Goal: Feedback & Contribution: Leave review/rating

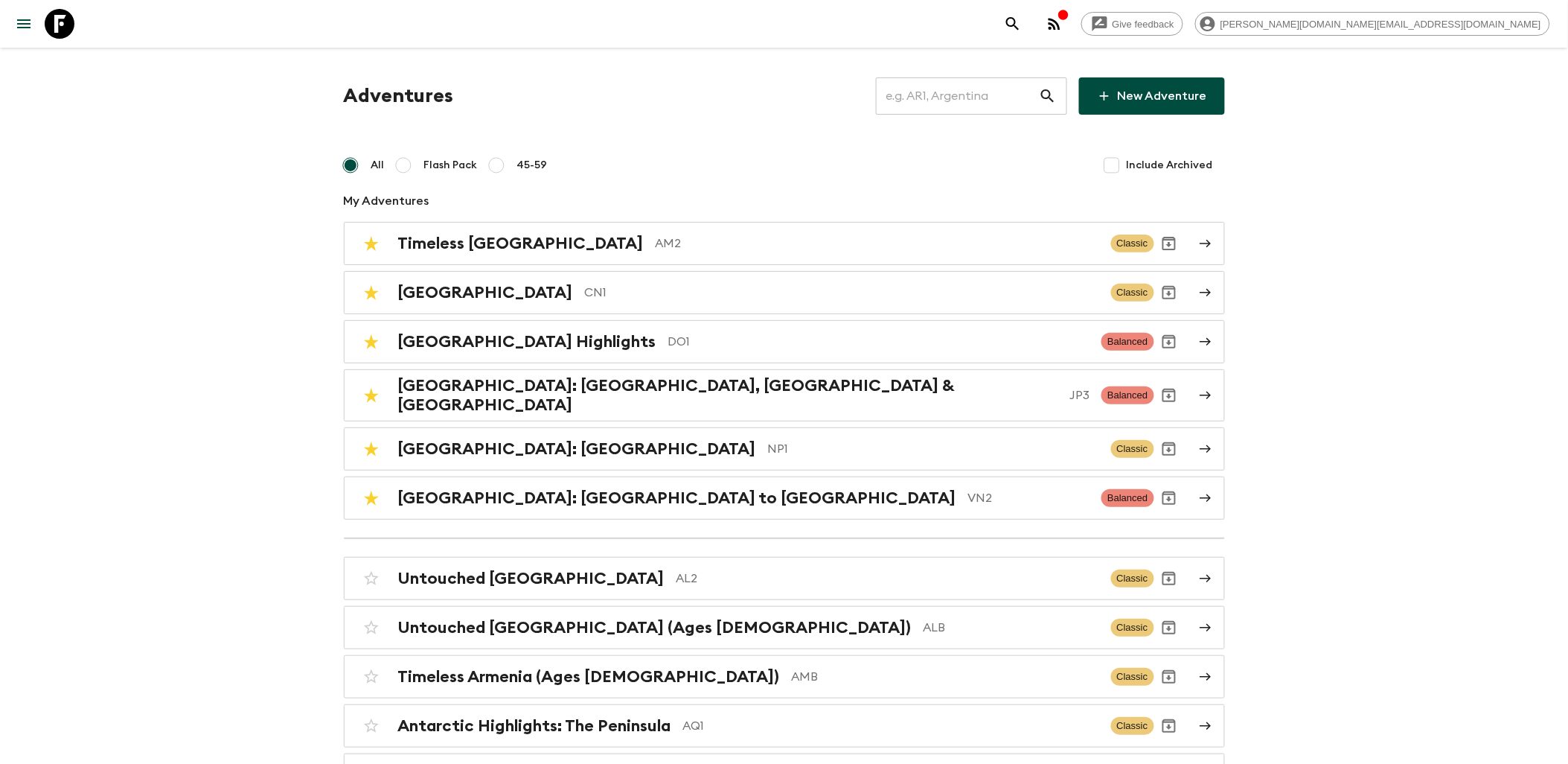
click at [931, 97] on input "text" at bounding box center [957, 95] width 163 height 42
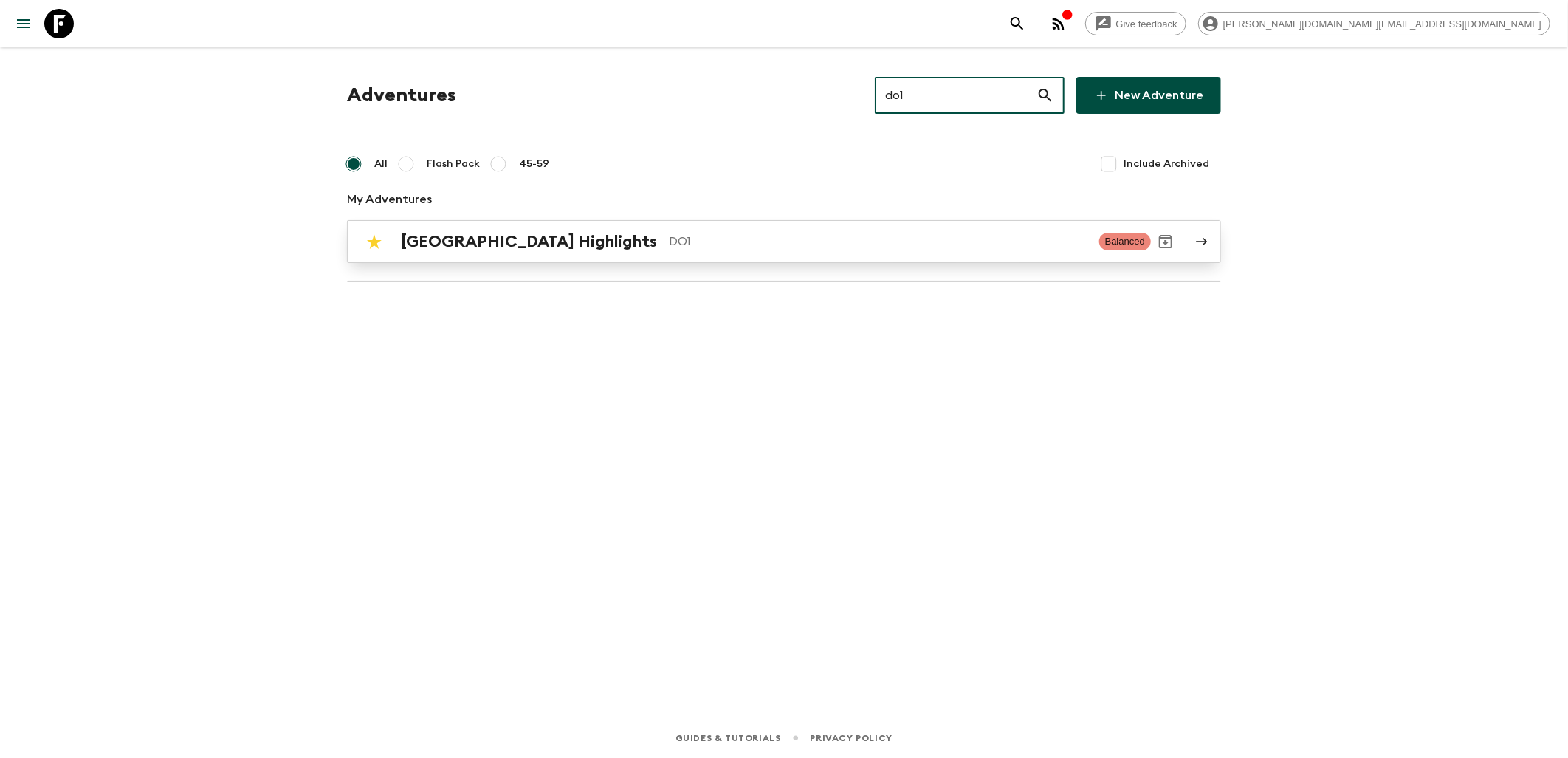
type input "do1"
click at [522, 254] on div "Dominican Republic Highlights DO1 Balanced" at bounding box center [755, 241] width 792 height 30
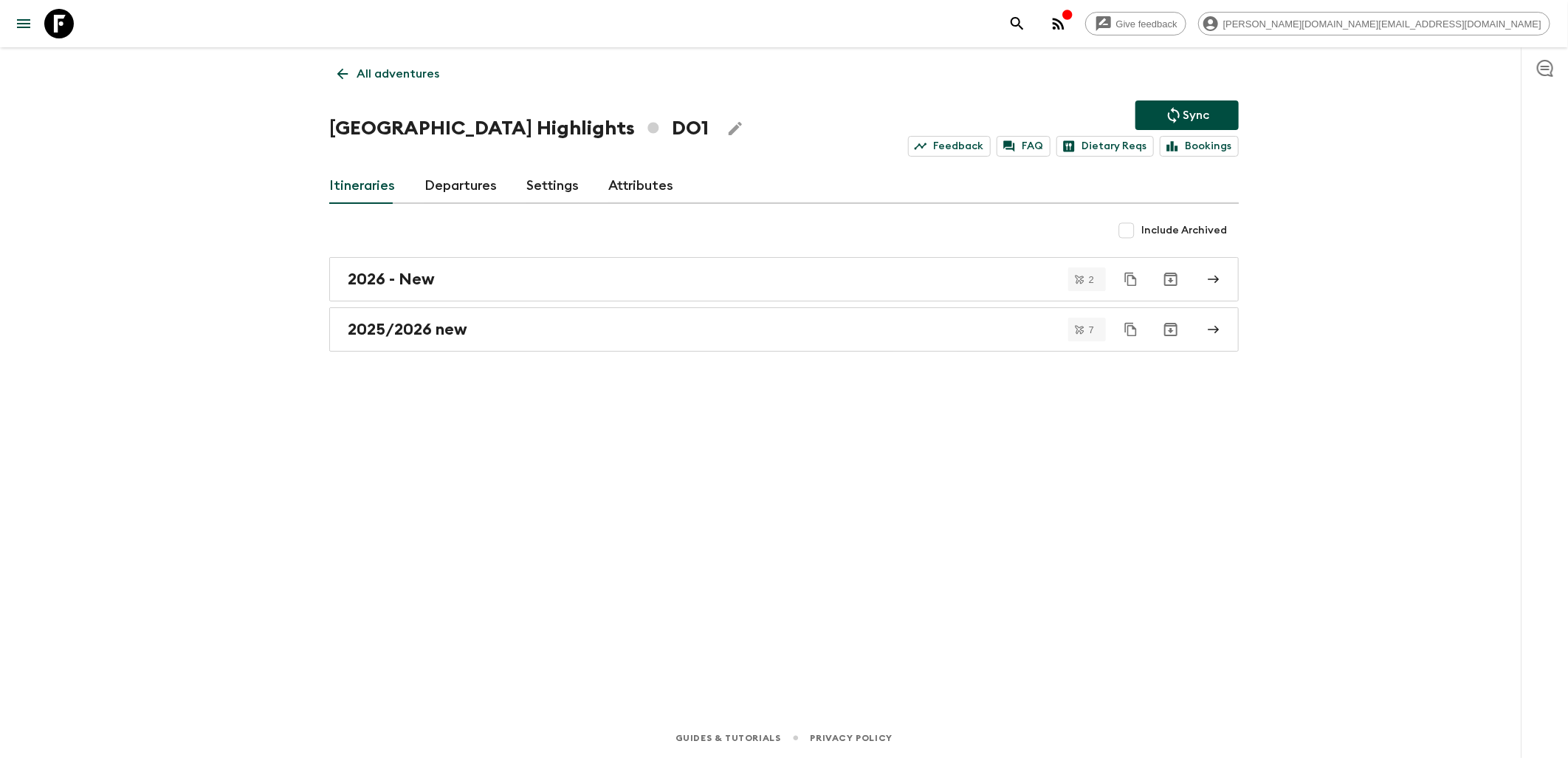
click at [610, 193] on link "Attributes" at bounding box center [640, 186] width 65 height 35
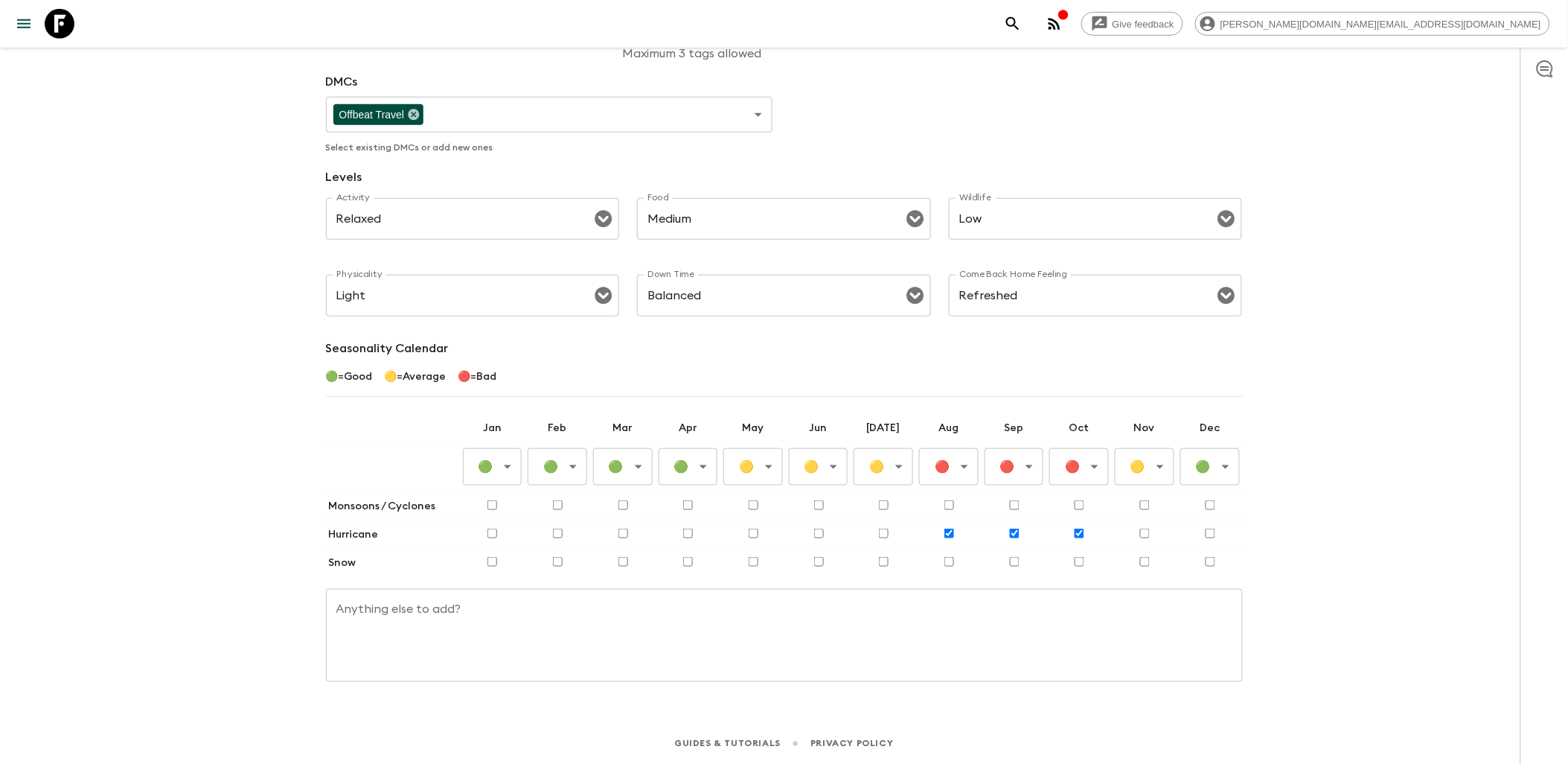
scroll to position [348, 0]
click at [765, 474] on body "Give feedback james.cm+1@flashpack.com All adventures Dominican Republic Highli…" at bounding box center [784, 210] width 1568 height 1107
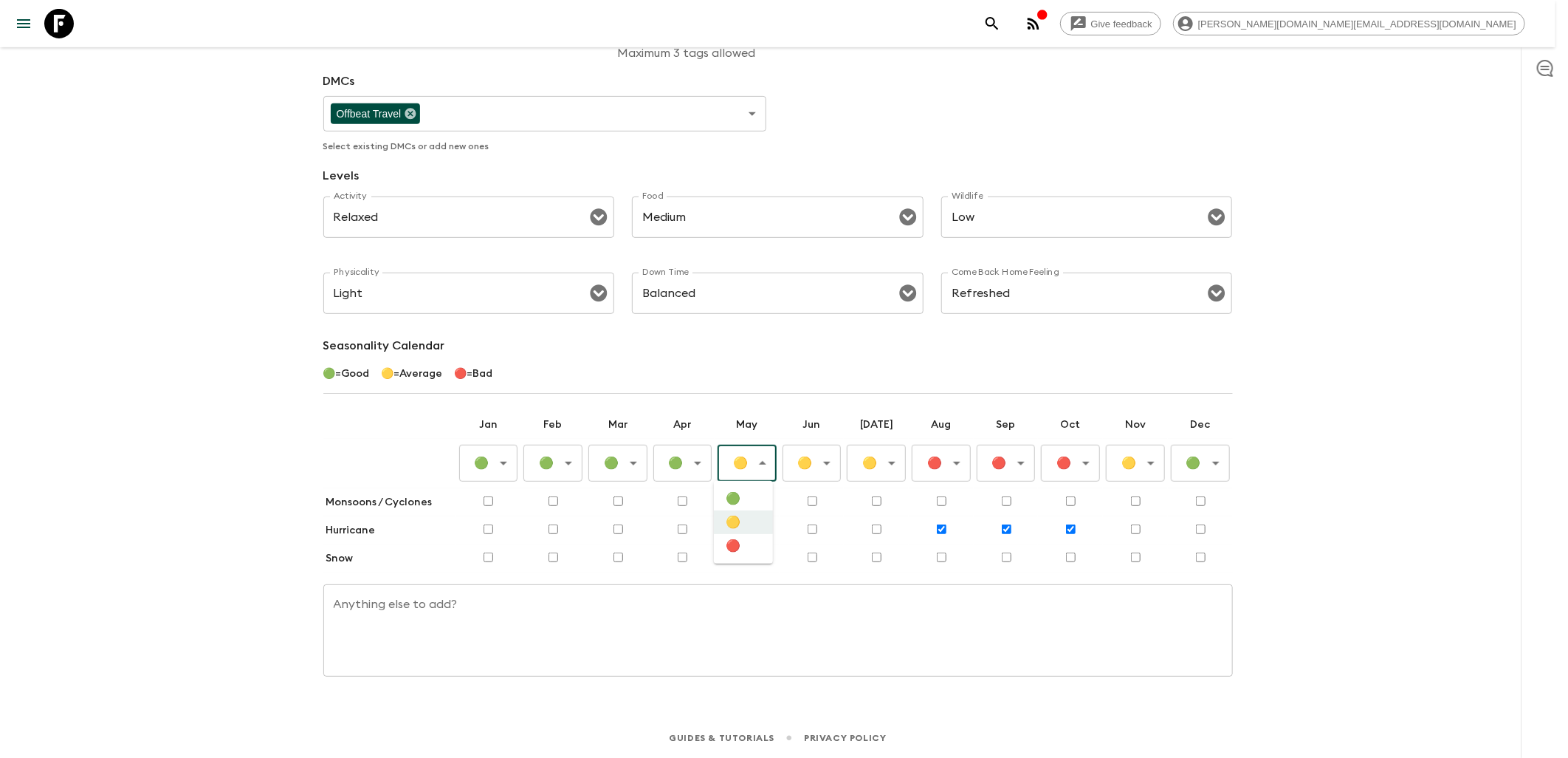
click at [743, 548] on li "🔴" at bounding box center [743, 546] width 59 height 24
type input "Bad"
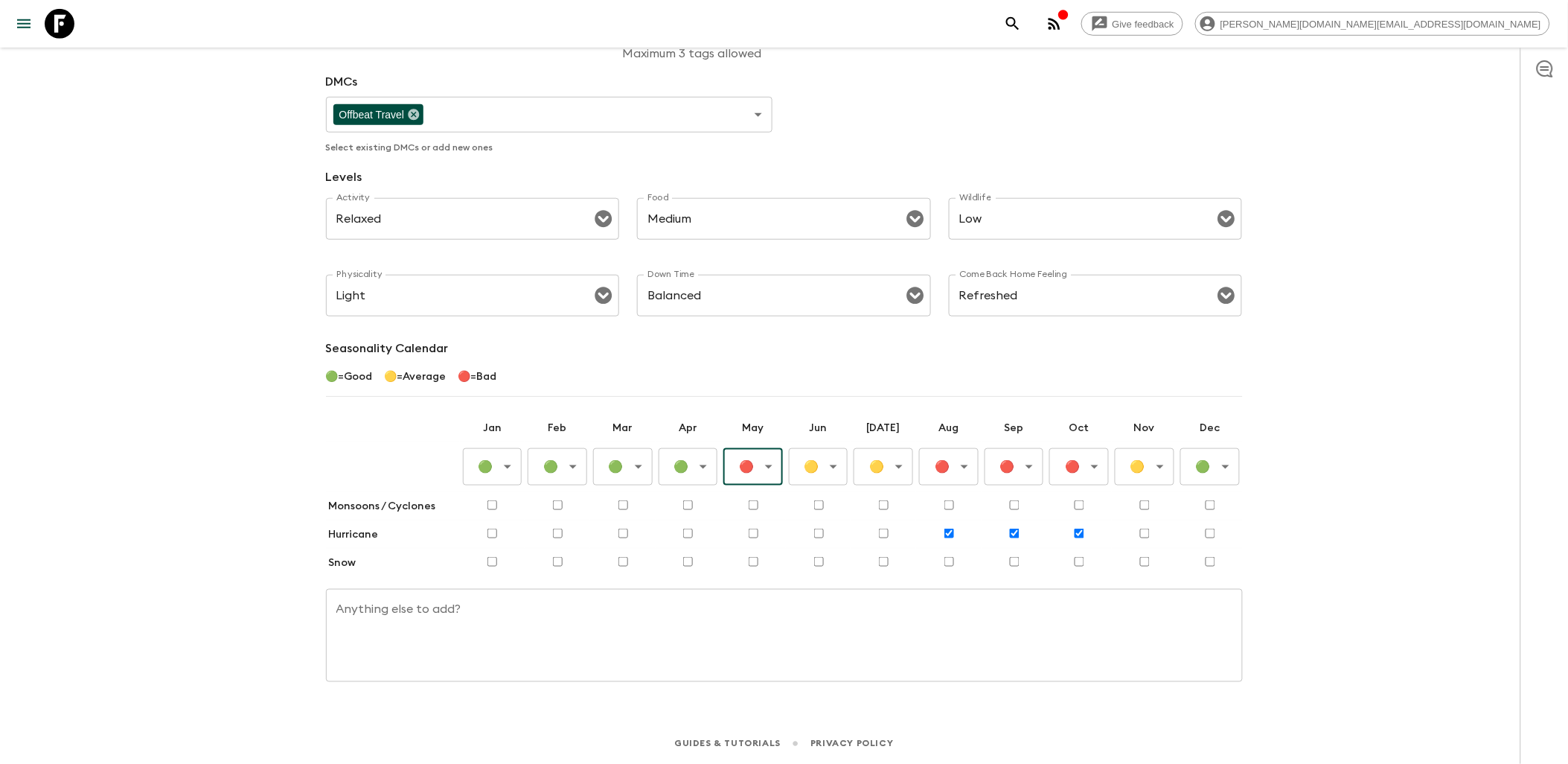
click at [820, 472] on body "Give feedback james.cm+1@flashpack.com All adventures Dominican Republic Highli…" at bounding box center [784, 210] width 1568 height 1107
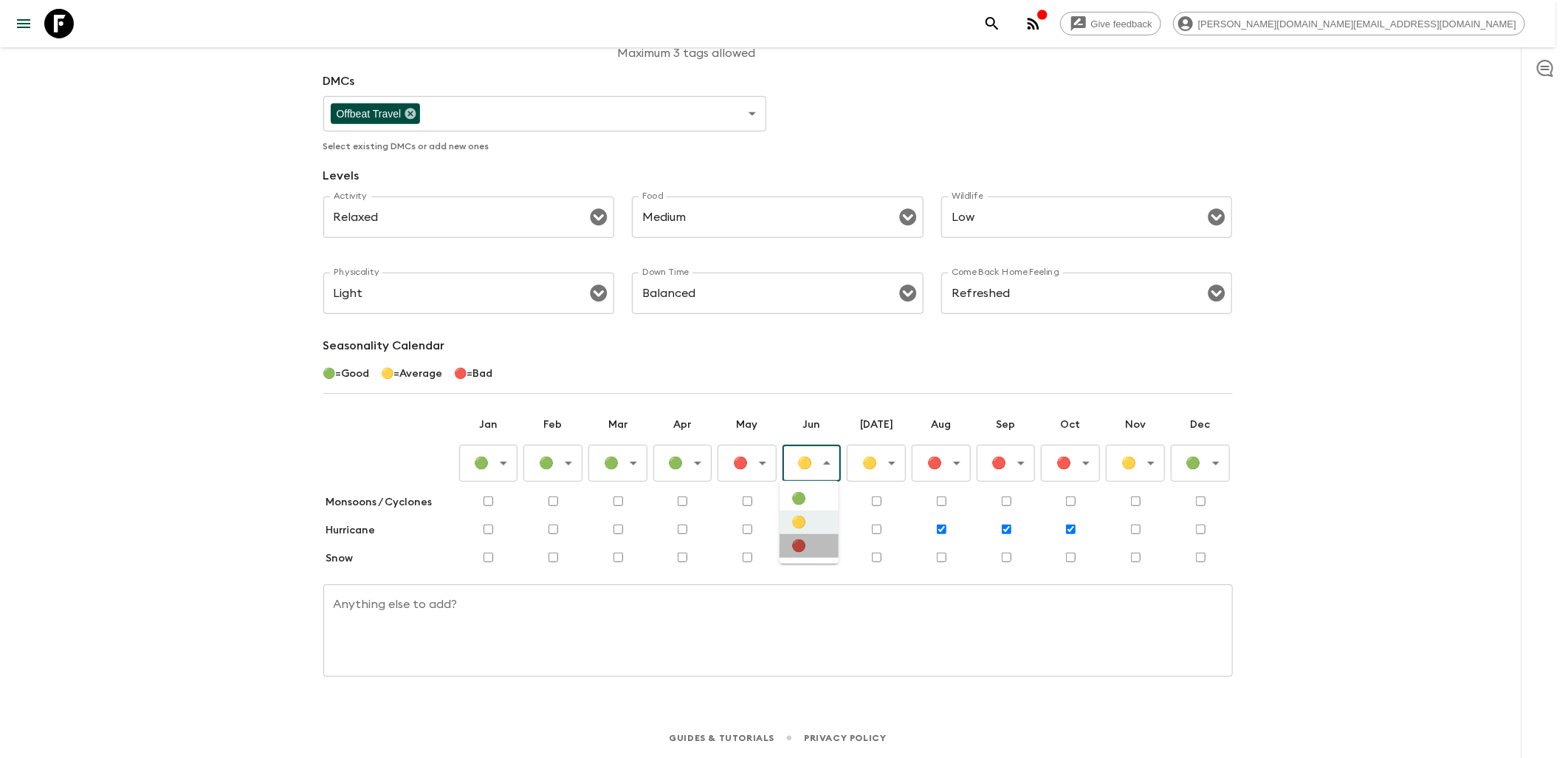
click at [820, 550] on li "🔴" at bounding box center [809, 546] width 59 height 24
type input "Bad"
click at [888, 454] on body "Give feedback james.cm+1@flashpack.com All adventures Dominican Republic Highli…" at bounding box center [784, 208] width 1568 height 1099
click at [871, 547] on li "🔴" at bounding box center [874, 546] width 59 height 24
type input "Bad"
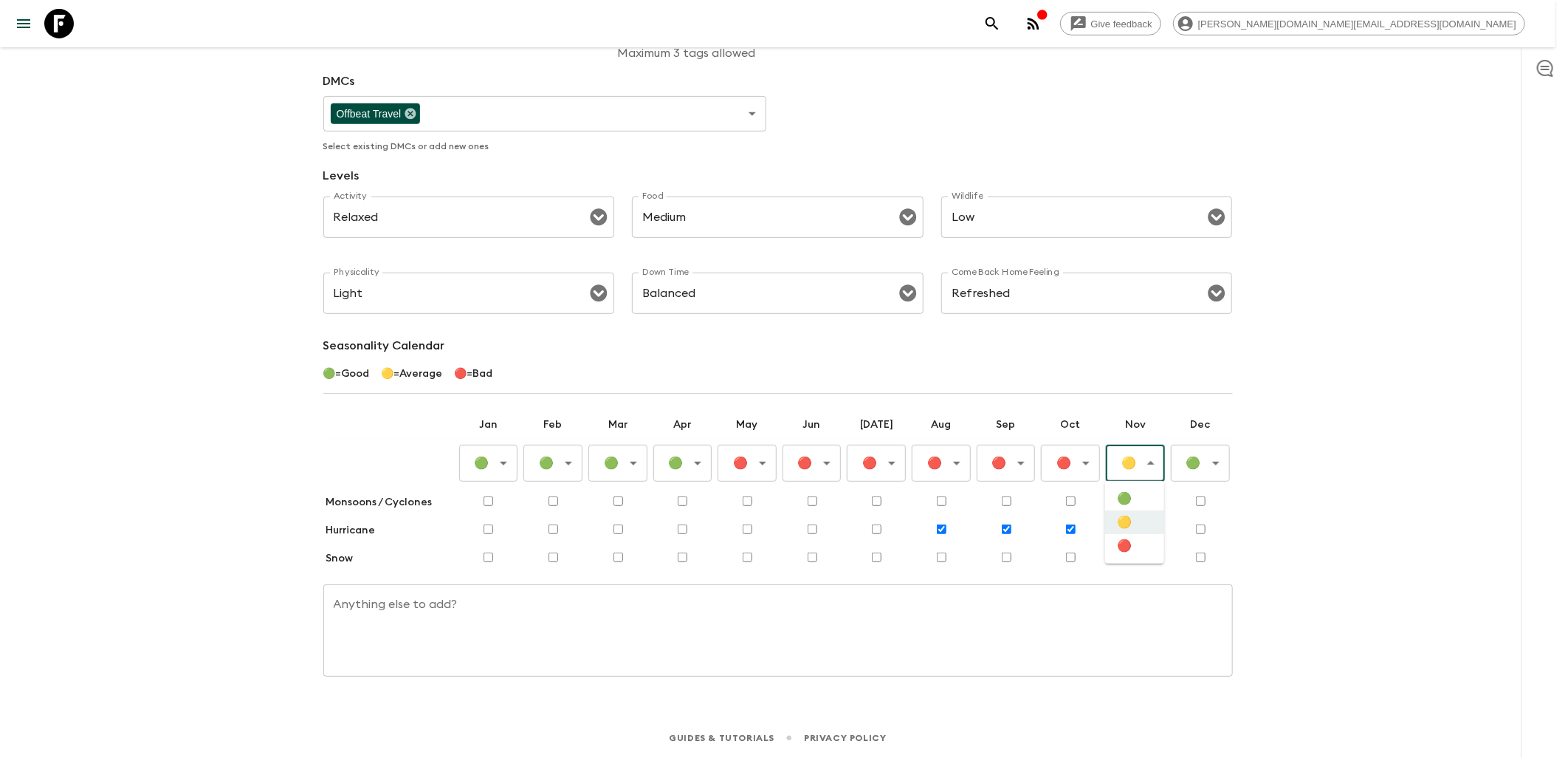
click at [1140, 460] on body "Give feedback james.cm+1@flashpack.com All adventures Dominican Republic Highli…" at bounding box center [784, 208] width 1568 height 1099
click at [1137, 547] on li "🔴" at bounding box center [1135, 546] width 59 height 24
type input "Bad"
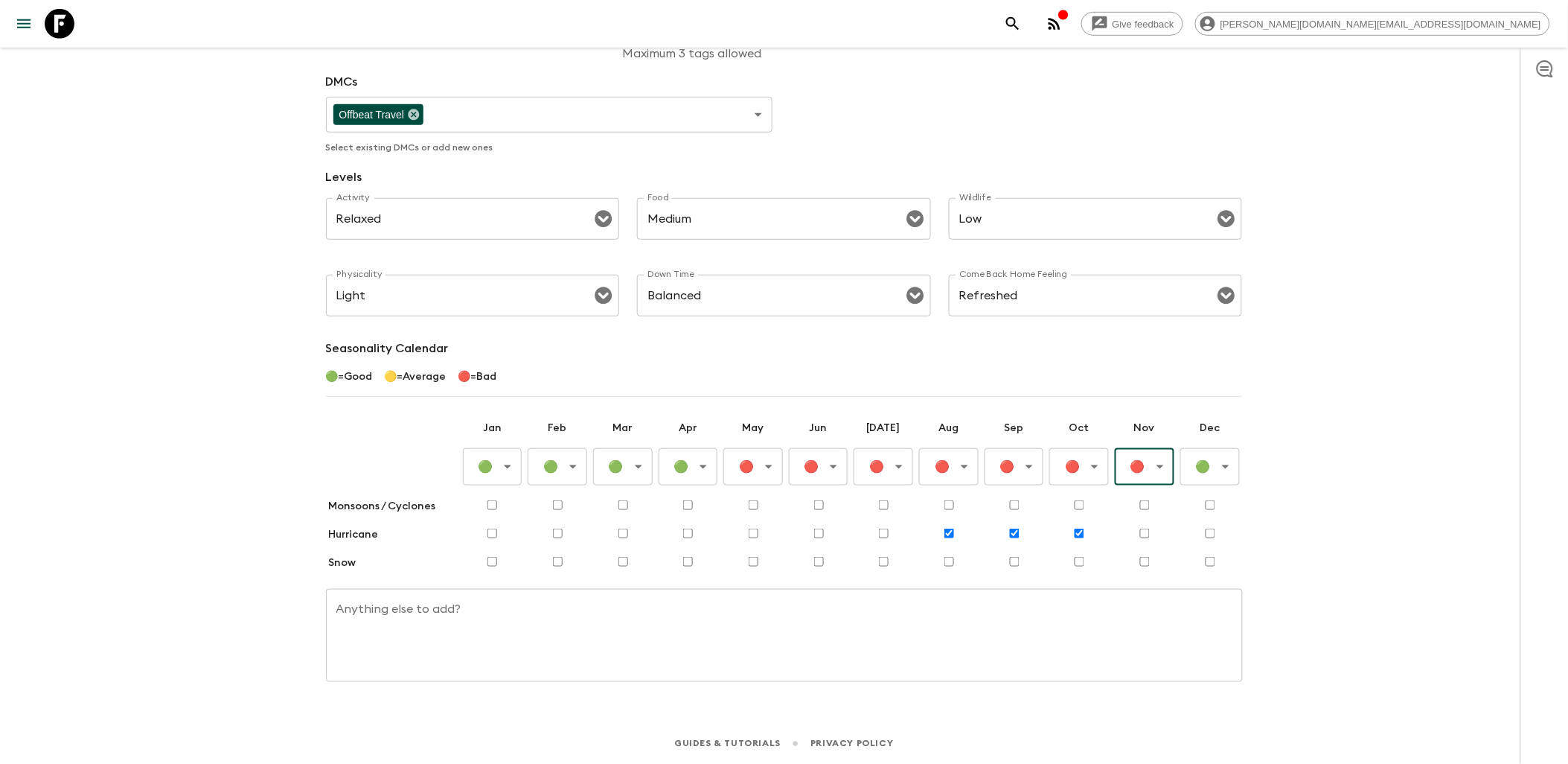
click at [1214, 471] on body "Give feedback james.cm+1@flashpack.com All adventures Dominican Republic Highli…" at bounding box center [784, 210] width 1568 height 1107
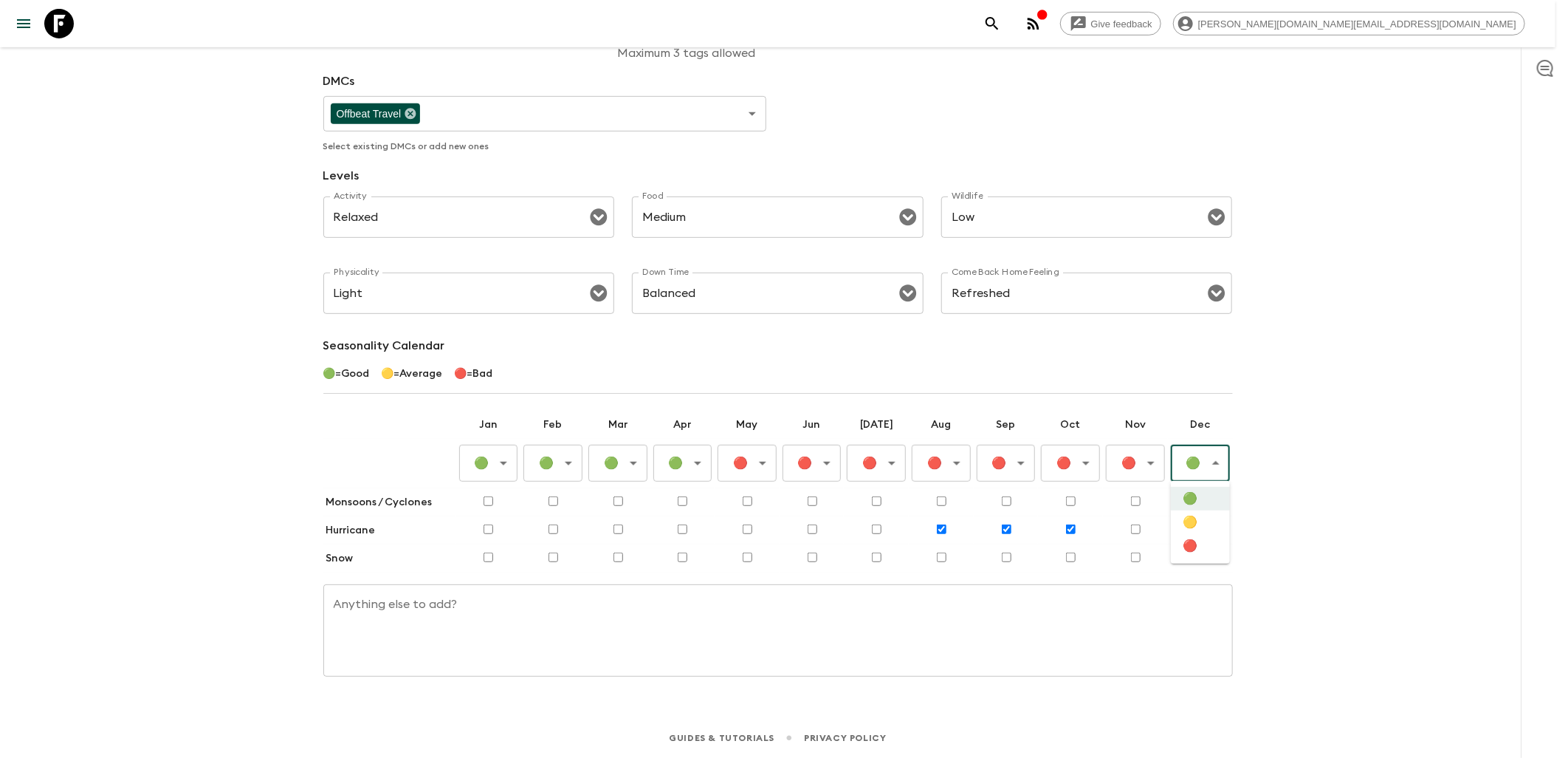
click at [1184, 517] on li "🟡" at bounding box center [1200, 522] width 59 height 24
type input "Average"
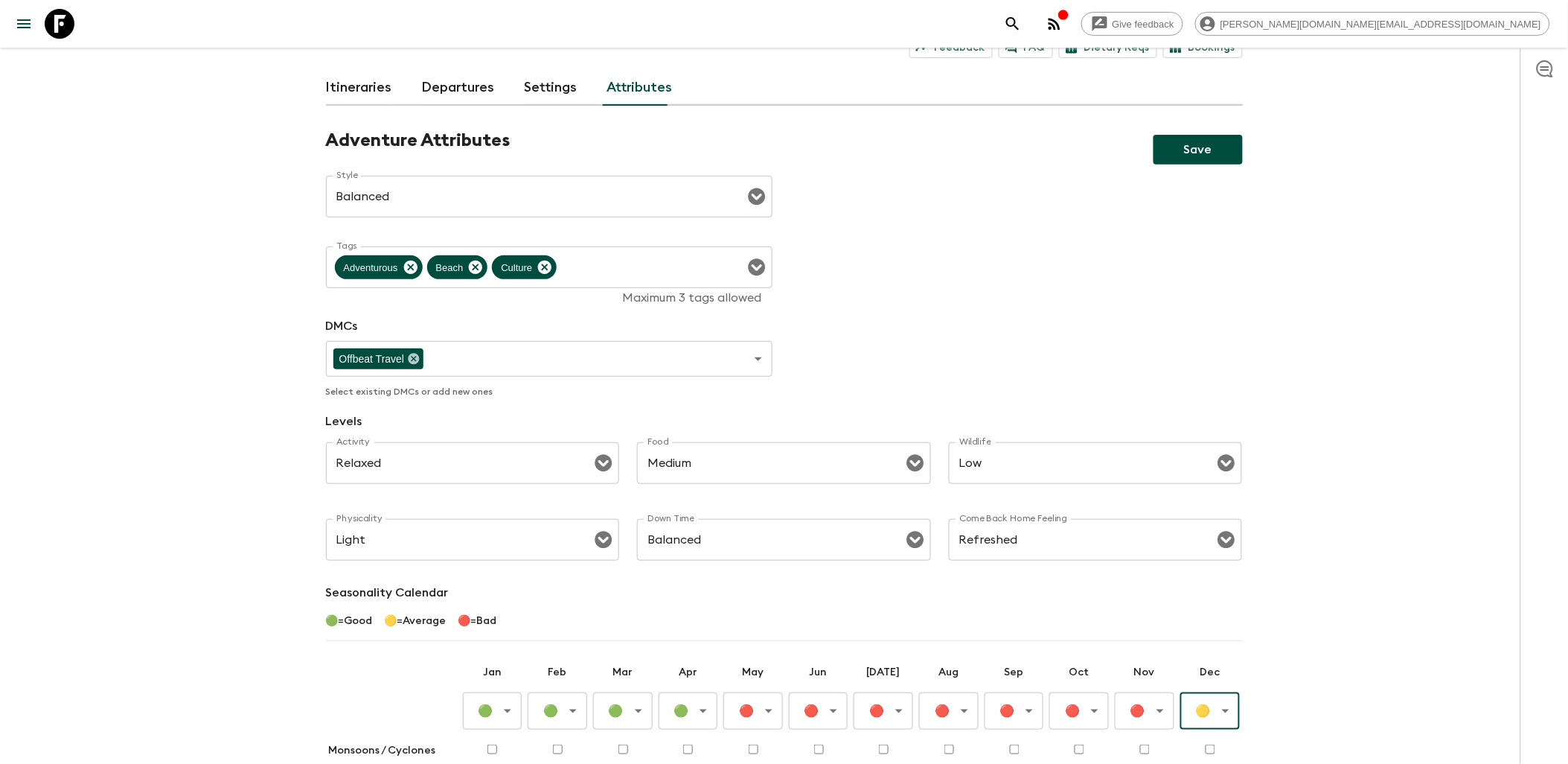
scroll to position [0, 0]
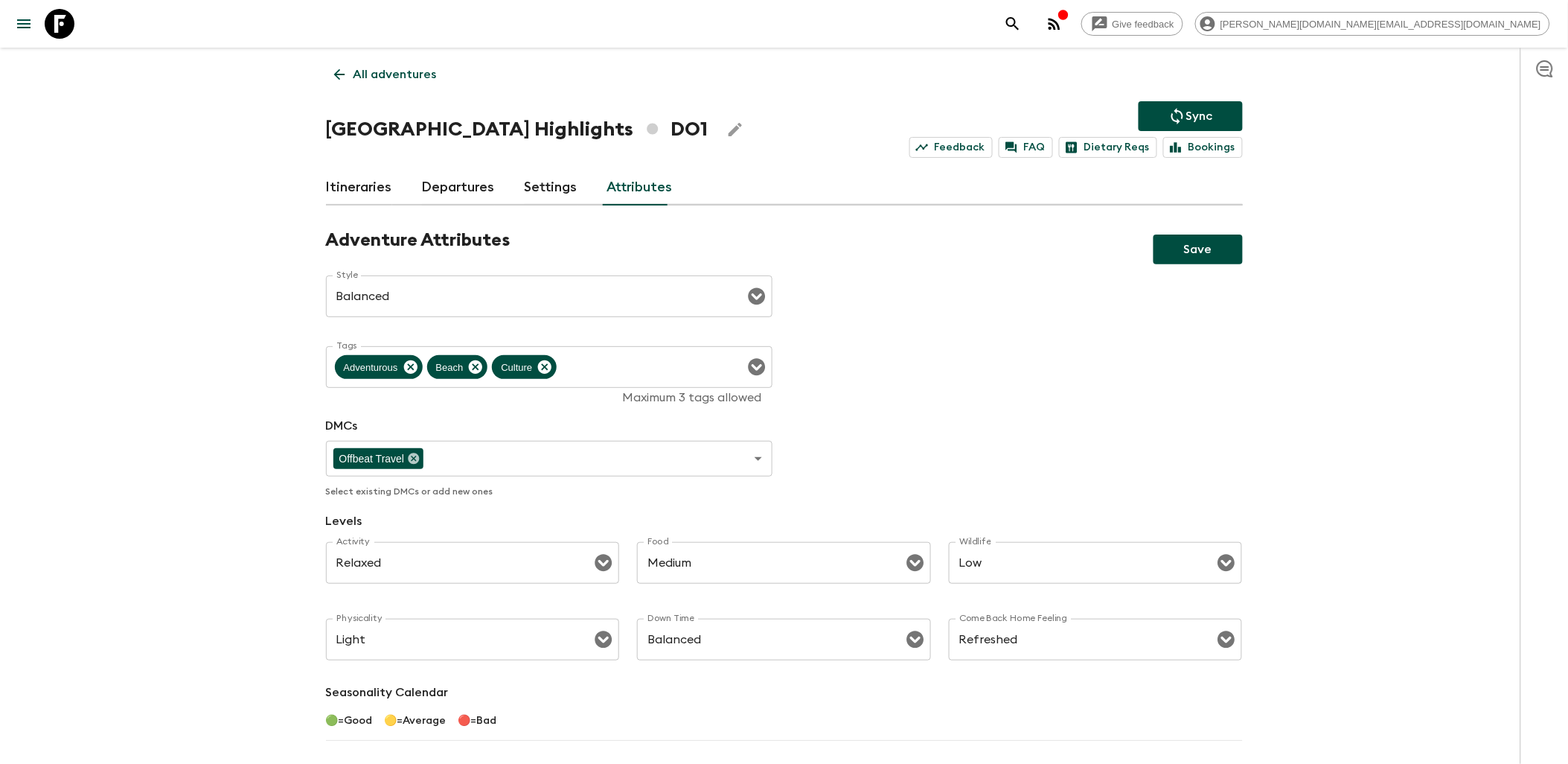
click at [1200, 237] on button "Save" at bounding box center [1198, 249] width 89 height 30
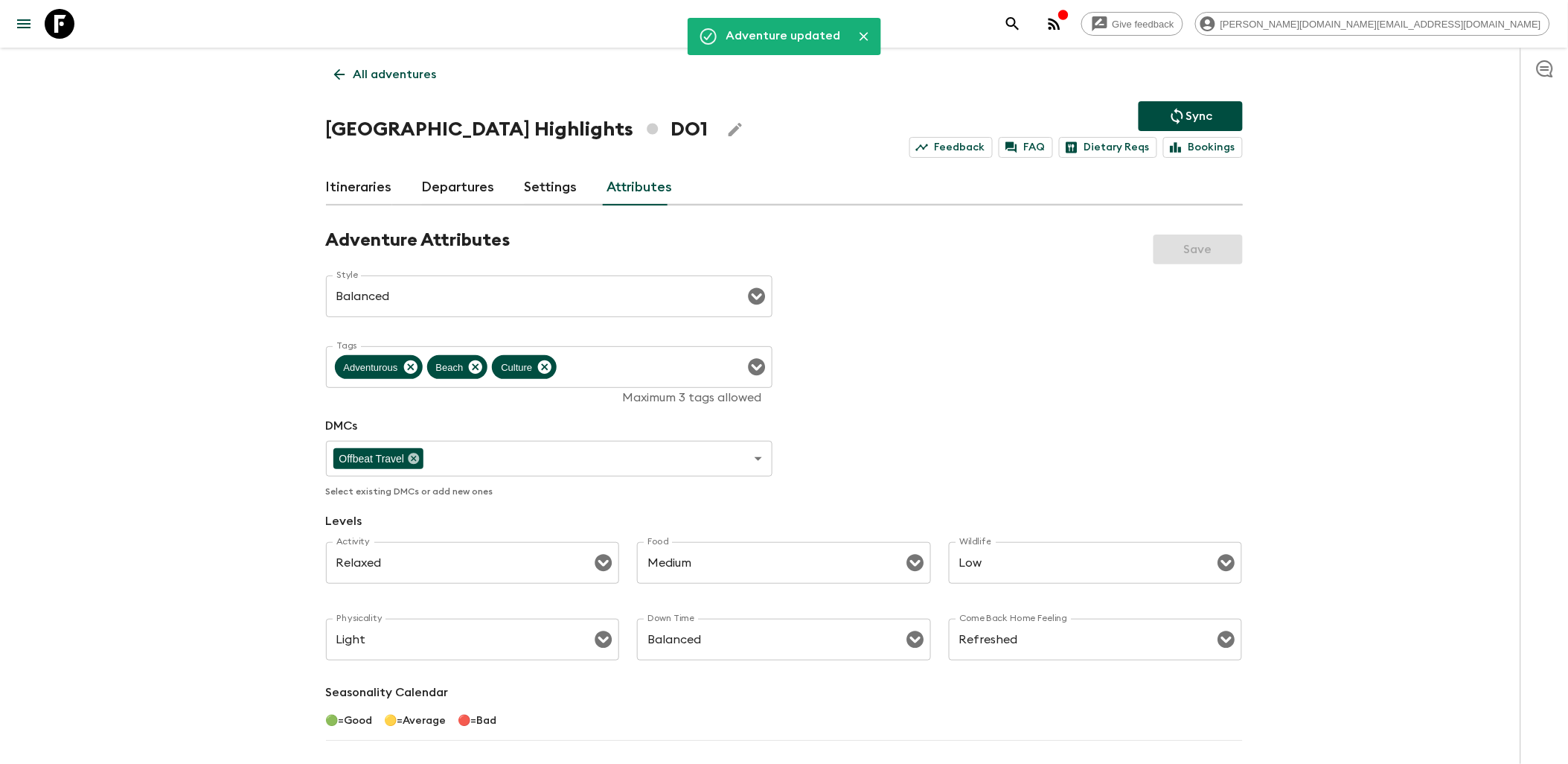
click at [334, 68] on icon at bounding box center [339, 74] width 16 height 16
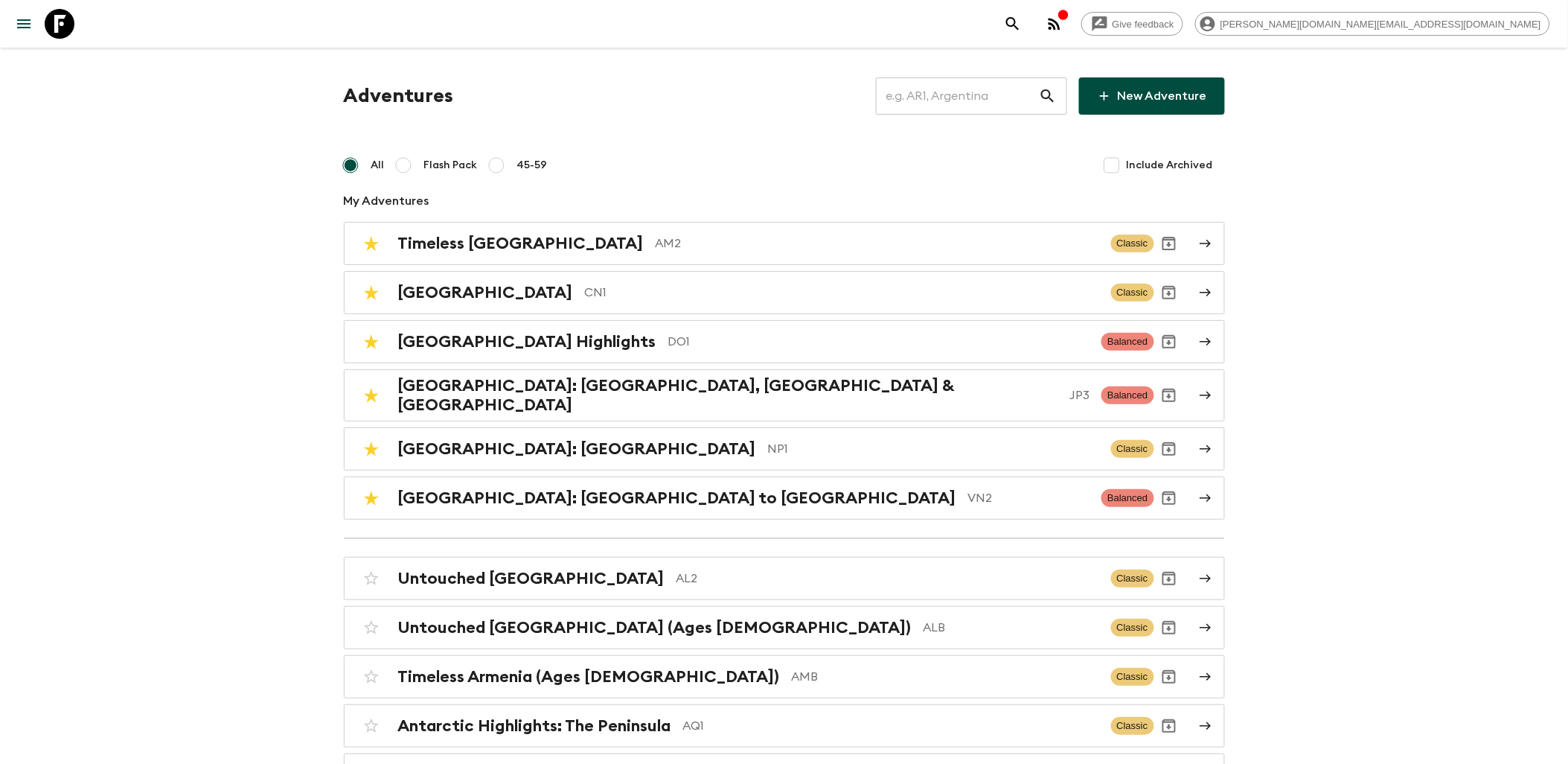
click at [985, 95] on input "text" at bounding box center [957, 95] width 163 height 42
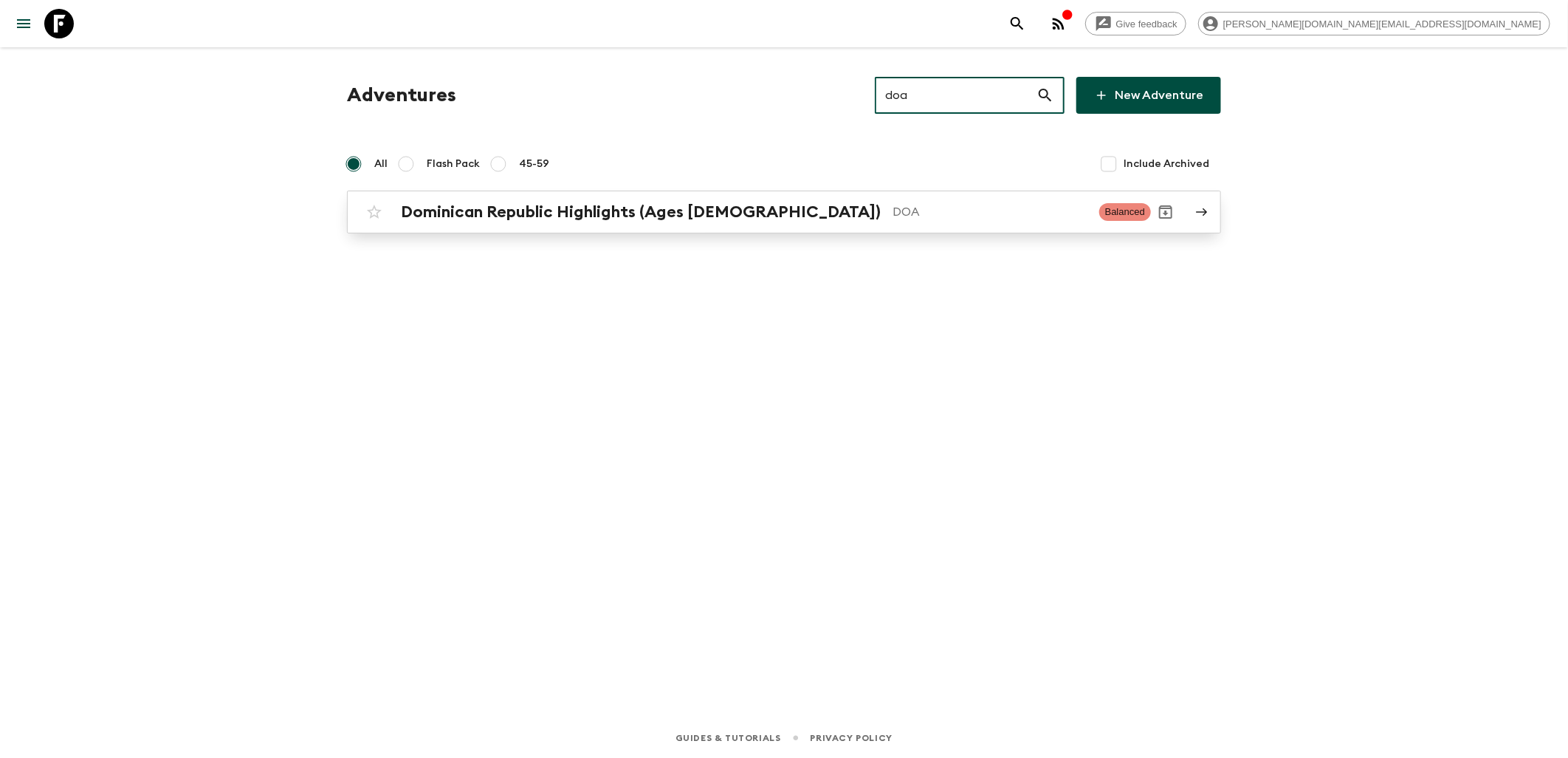
type input "doa"
click at [445, 220] on h2 "Dominican Republic Highlights (Ages [DEMOGRAPHIC_DATA])" at bounding box center [641, 211] width 480 height 19
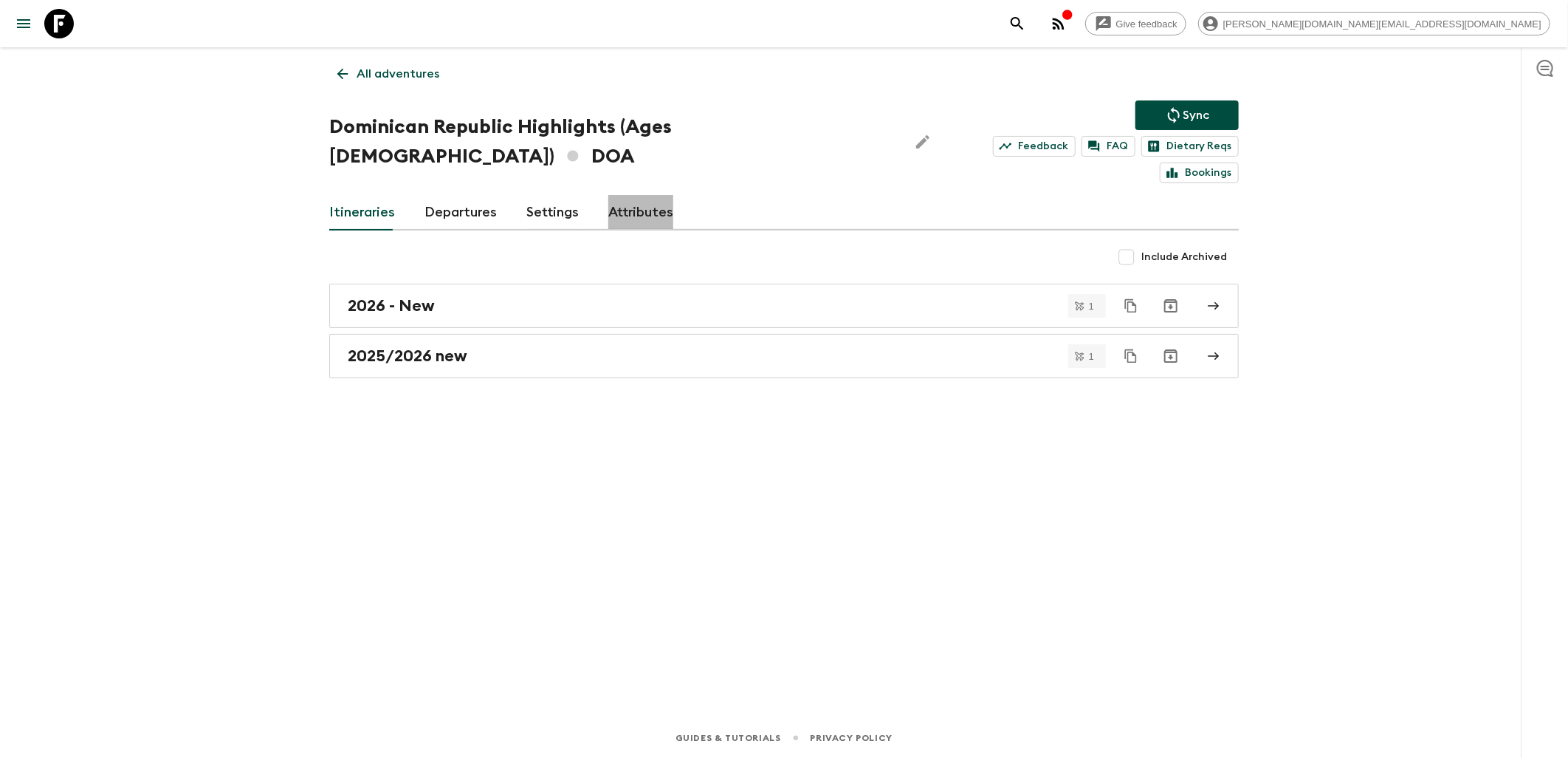
click at [626, 195] on link "Attributes" at bounding box center [640, 213] width 65 height 35
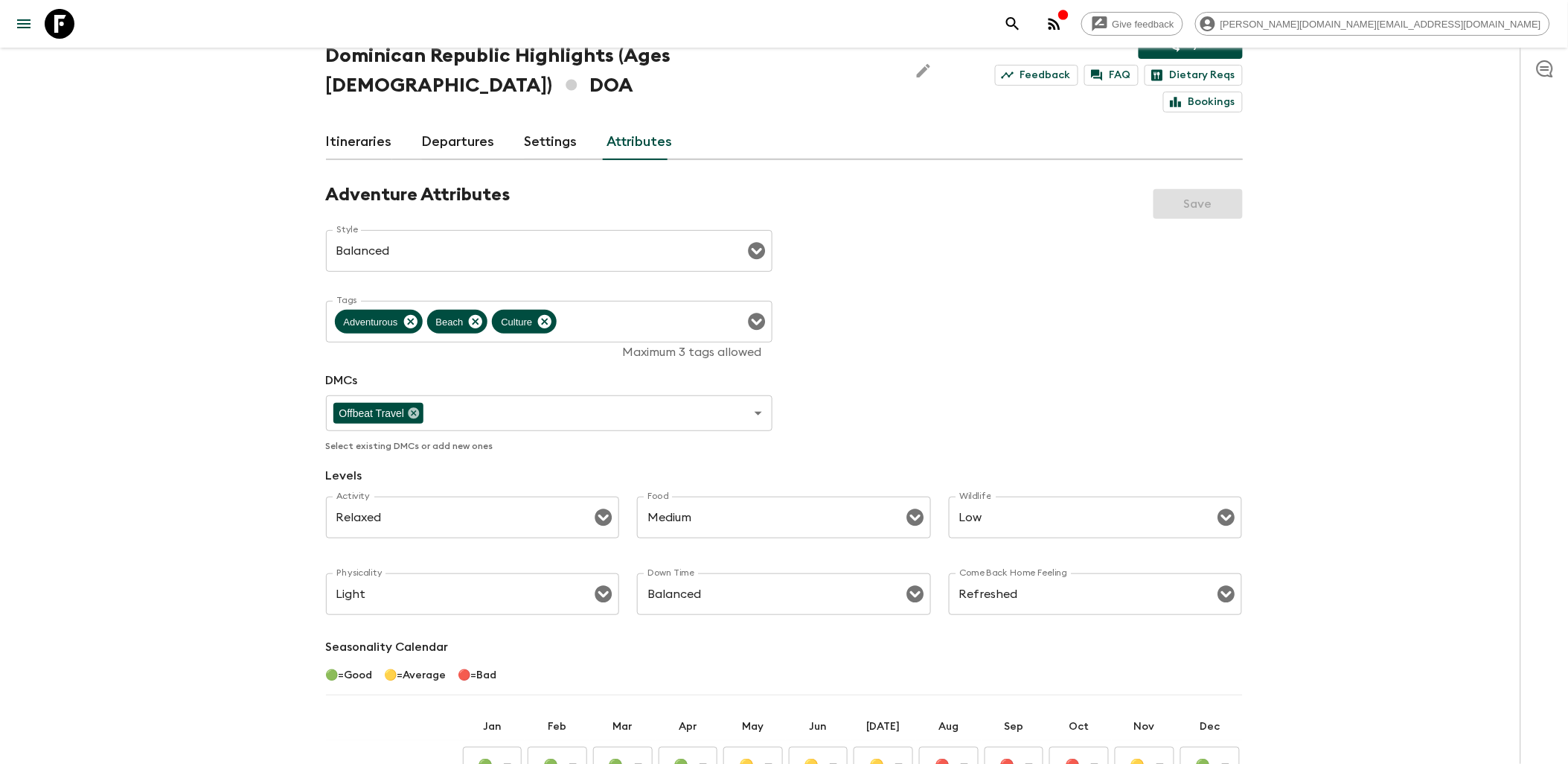
scroll to position [330, 0]
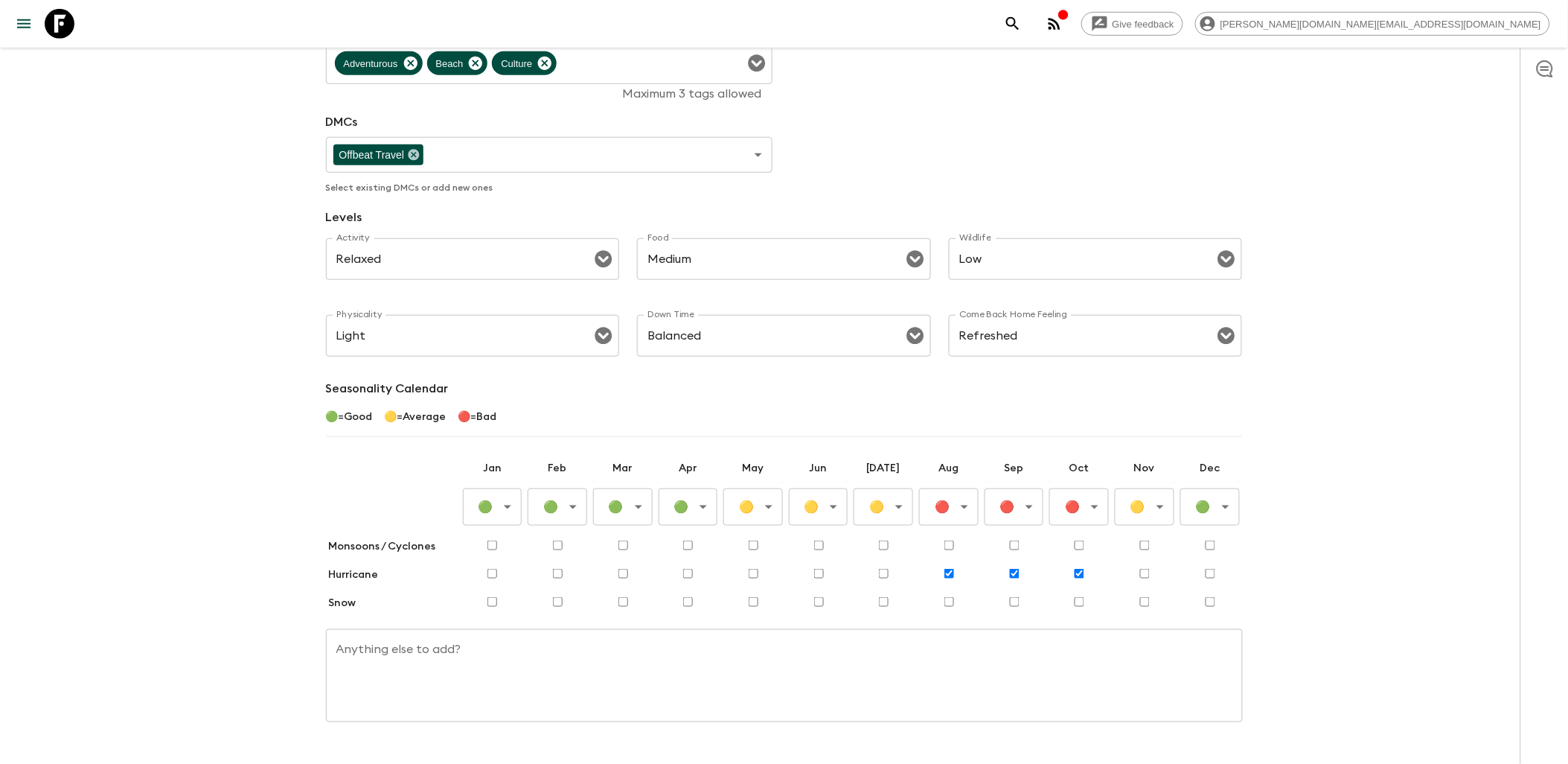
click at [757, 480] on body "Give feedback james.cm+1@flashpack.com All adventures Dominican Republic Highli…" at bounding box center [784, 237] width 1568 height 1135
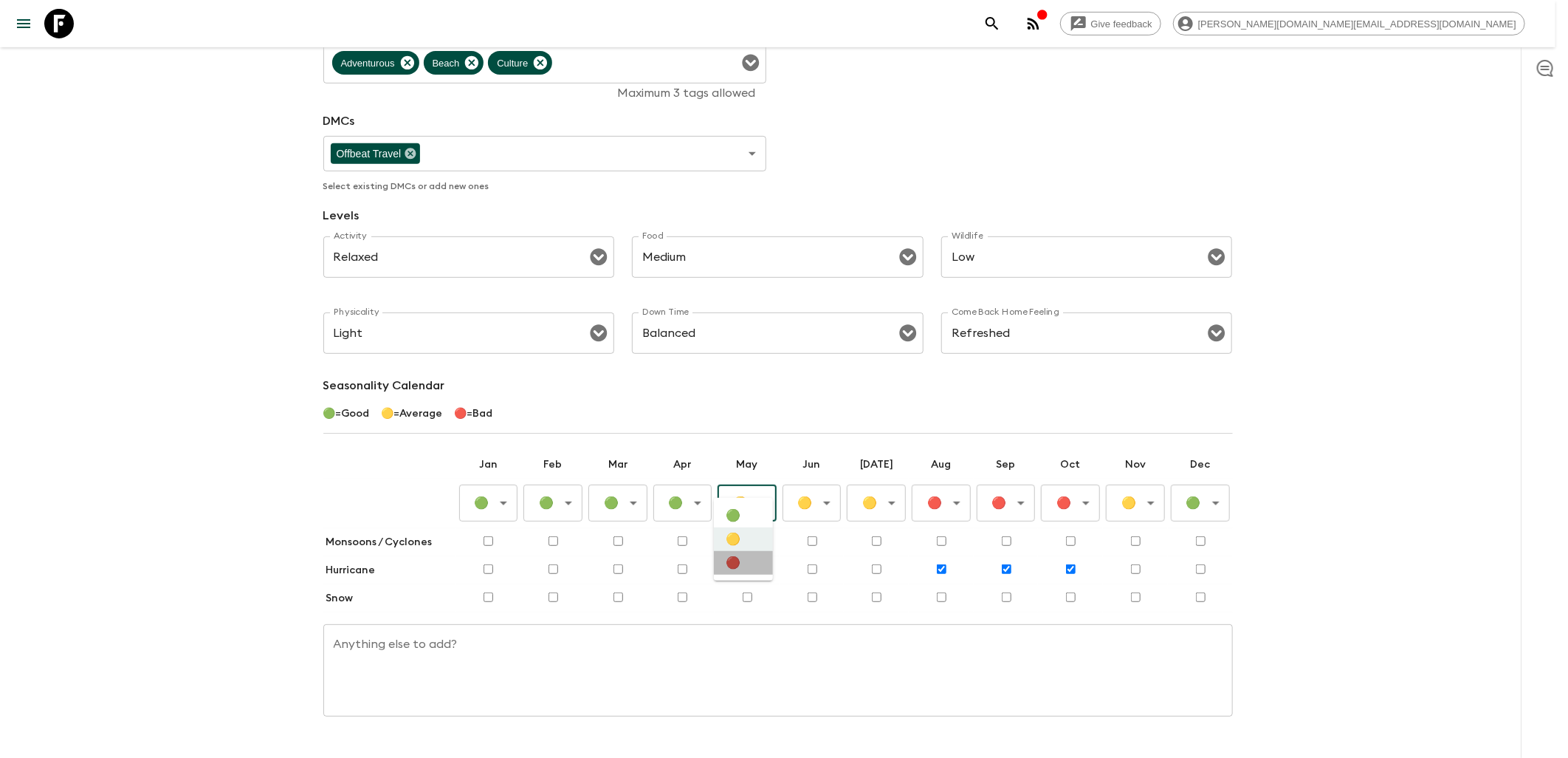
click at [747, 563] on li "🔴" at bounding box center [743, 563] width 59 height 24
type input "Bad"
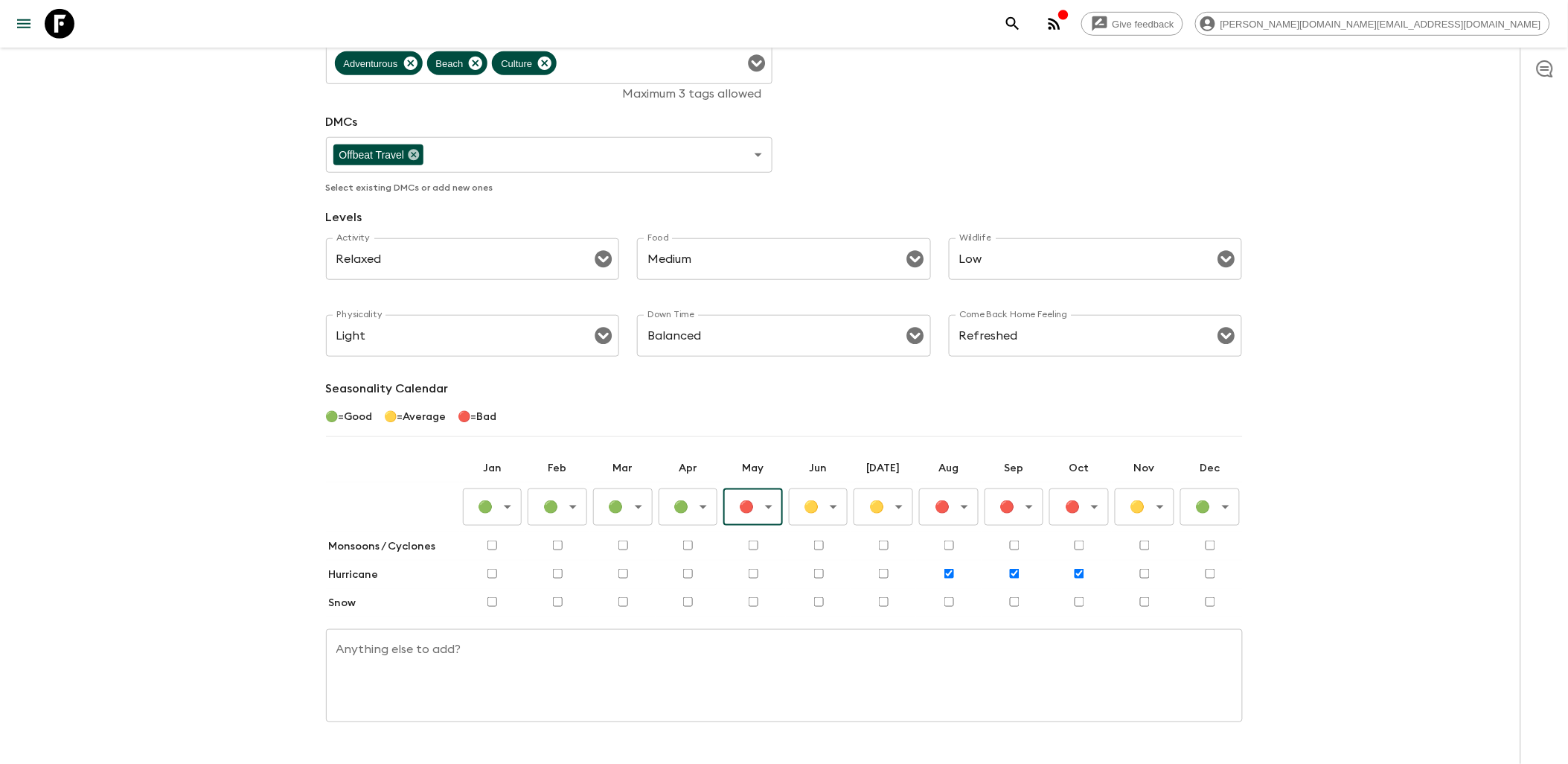
click at [831, 496] on body "Give feedback james.cm+1@flashpack.com All adventures Dominican Republic Highli…" at bounding box center [784, 237] width 1568 height 1135
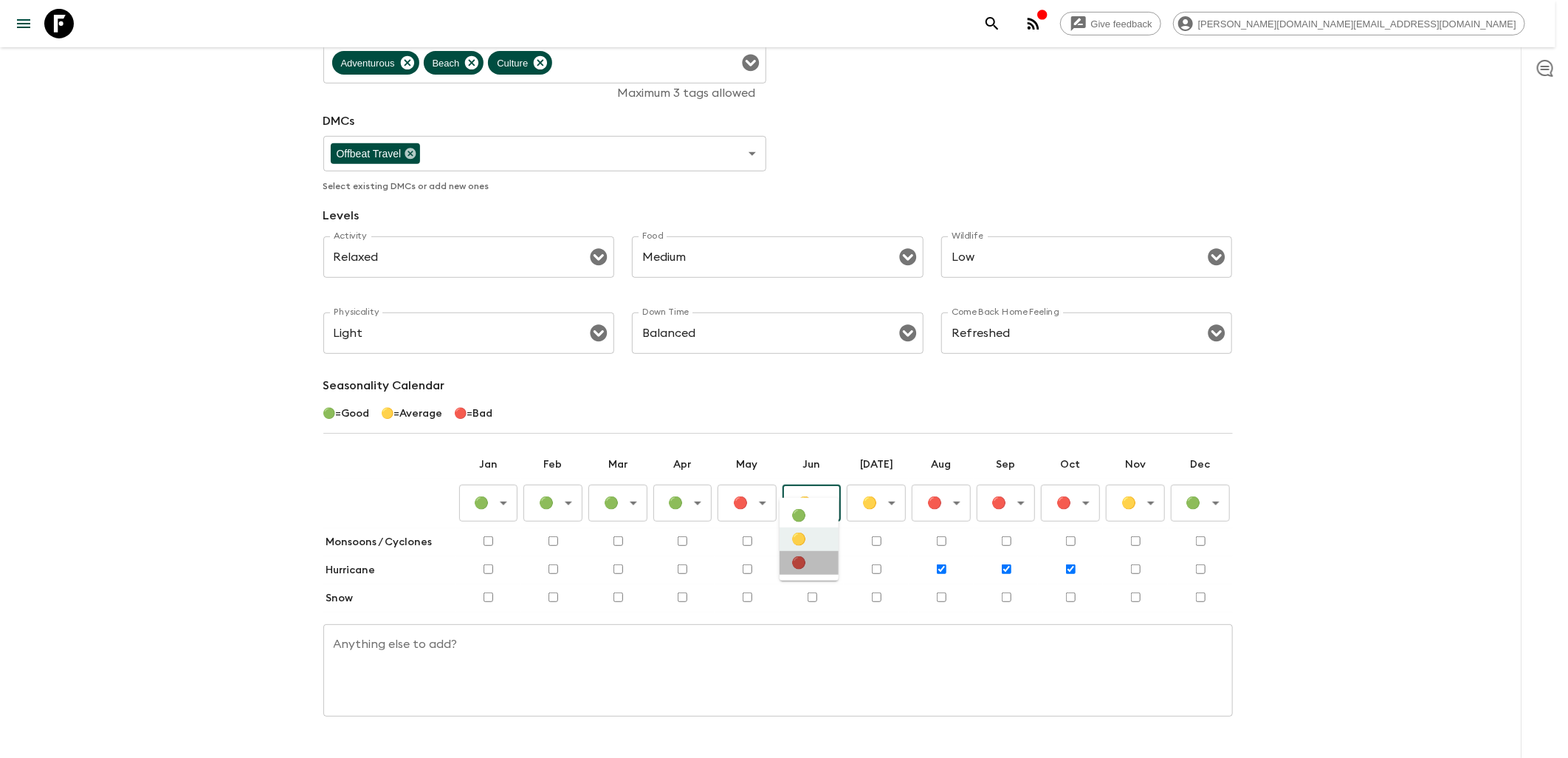
click at [820, 561] on li "🔴" at bounding box center [809, 563] width 59 height 24
type input "Bad"
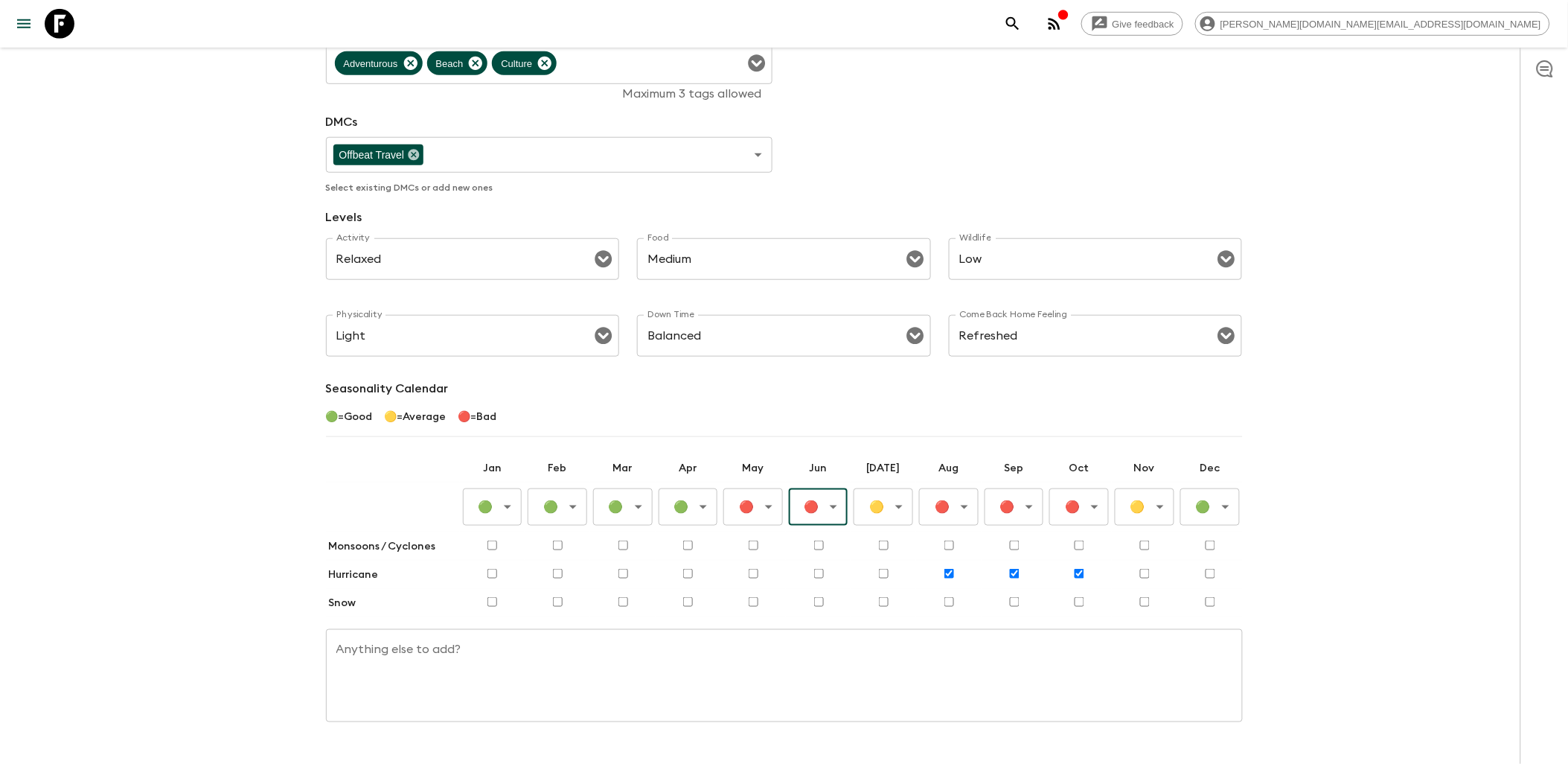
click at [887, 489] on body "Give feedback james.cm+1@flashpack.com All adventures Dominican Republic Highli…" at bounding box center [784, 237] width 1568 height 1135
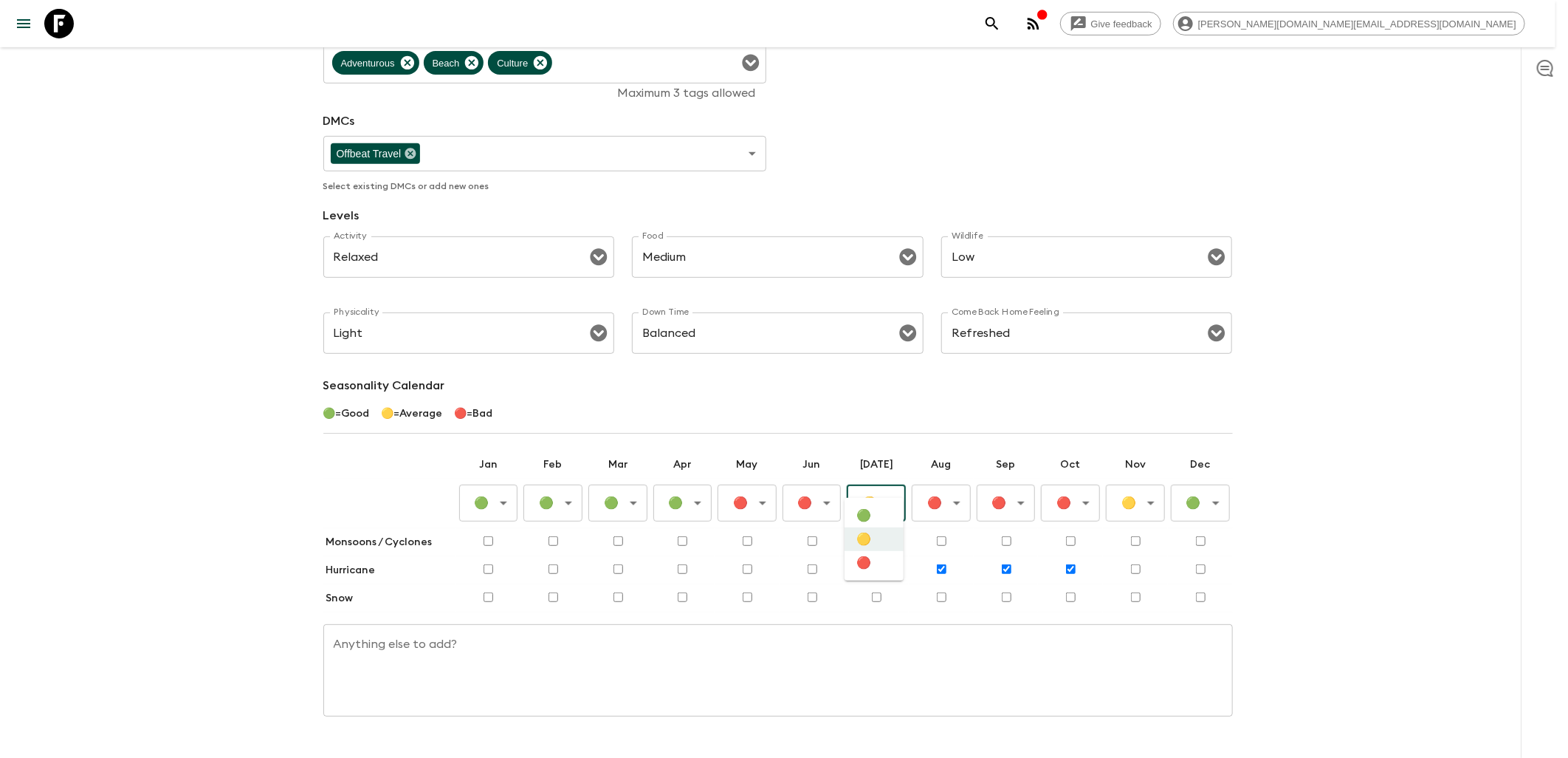
click at [874, 575] on li "🔴" at bounding box center [874, 563] width 59 height 24
type input "Bad"
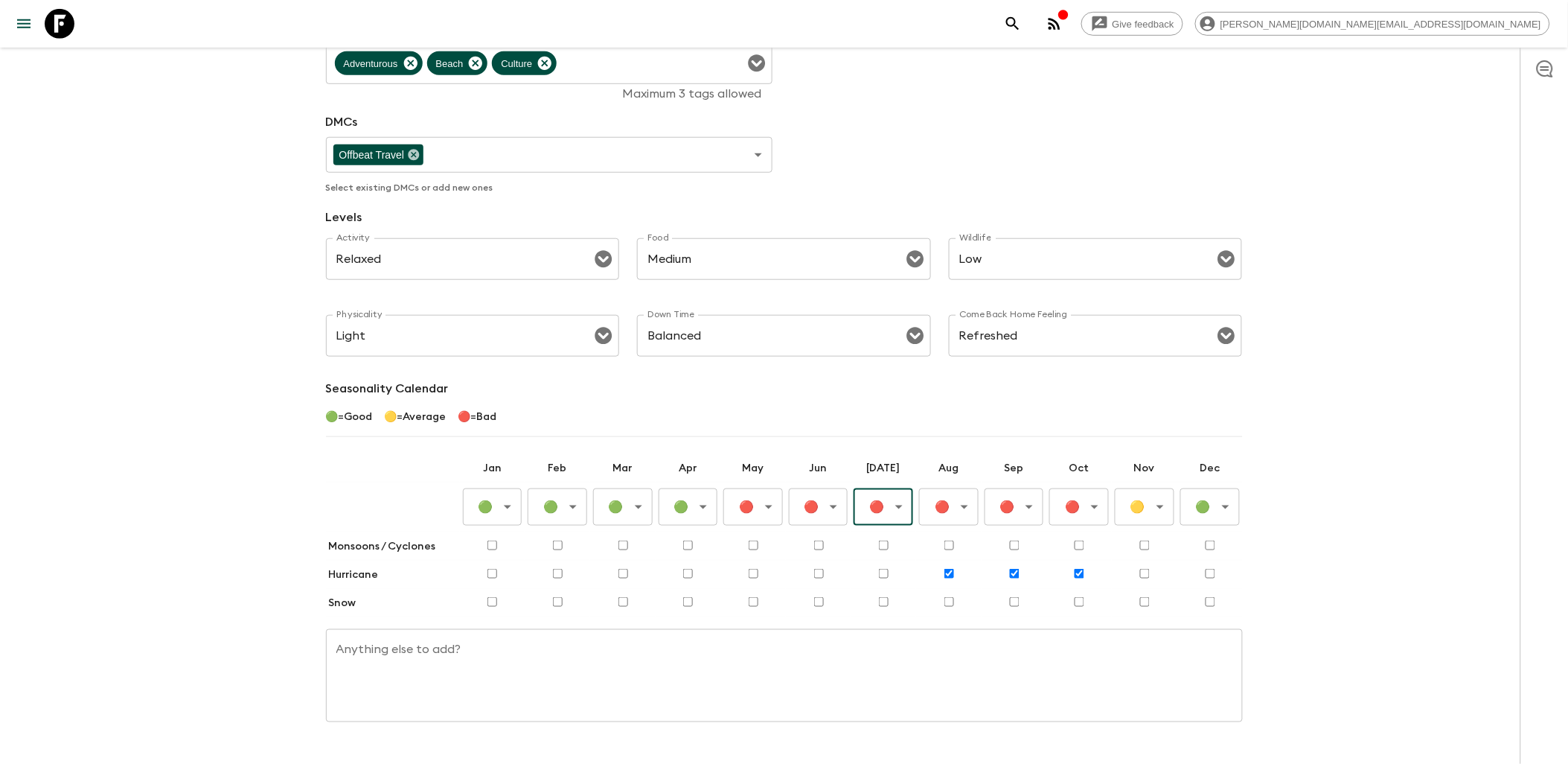
click at [1126, 487] on body "Give feedback james.cm+1@flashpack.com All adventures Dominican Republic Highli…" at bounding box center [784, 237] width 1568 height 1135
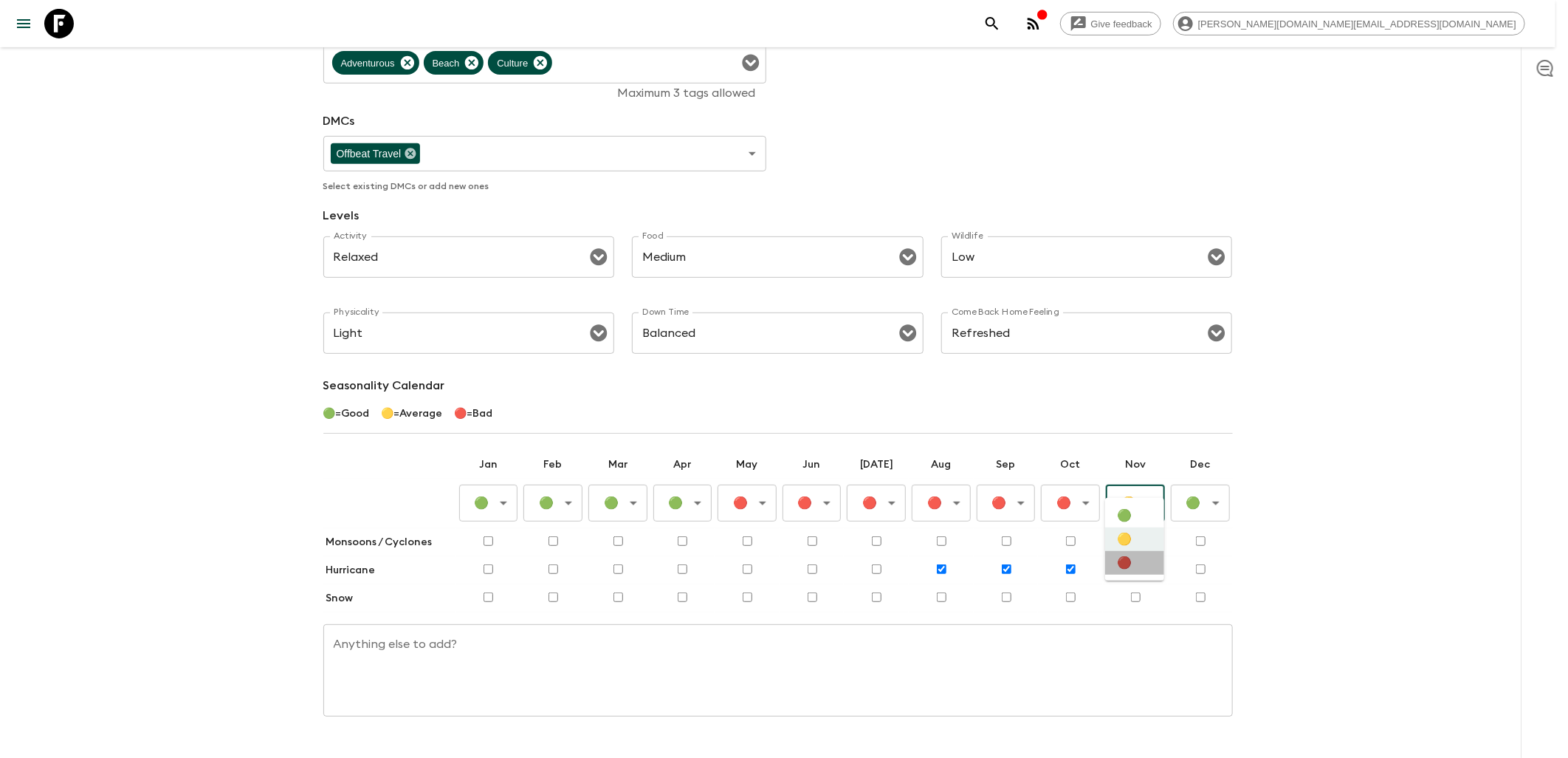
click at [1130, 565] on li "🔴" at bounding box center [1135, 563] width 59 height 24
type input "Bad"
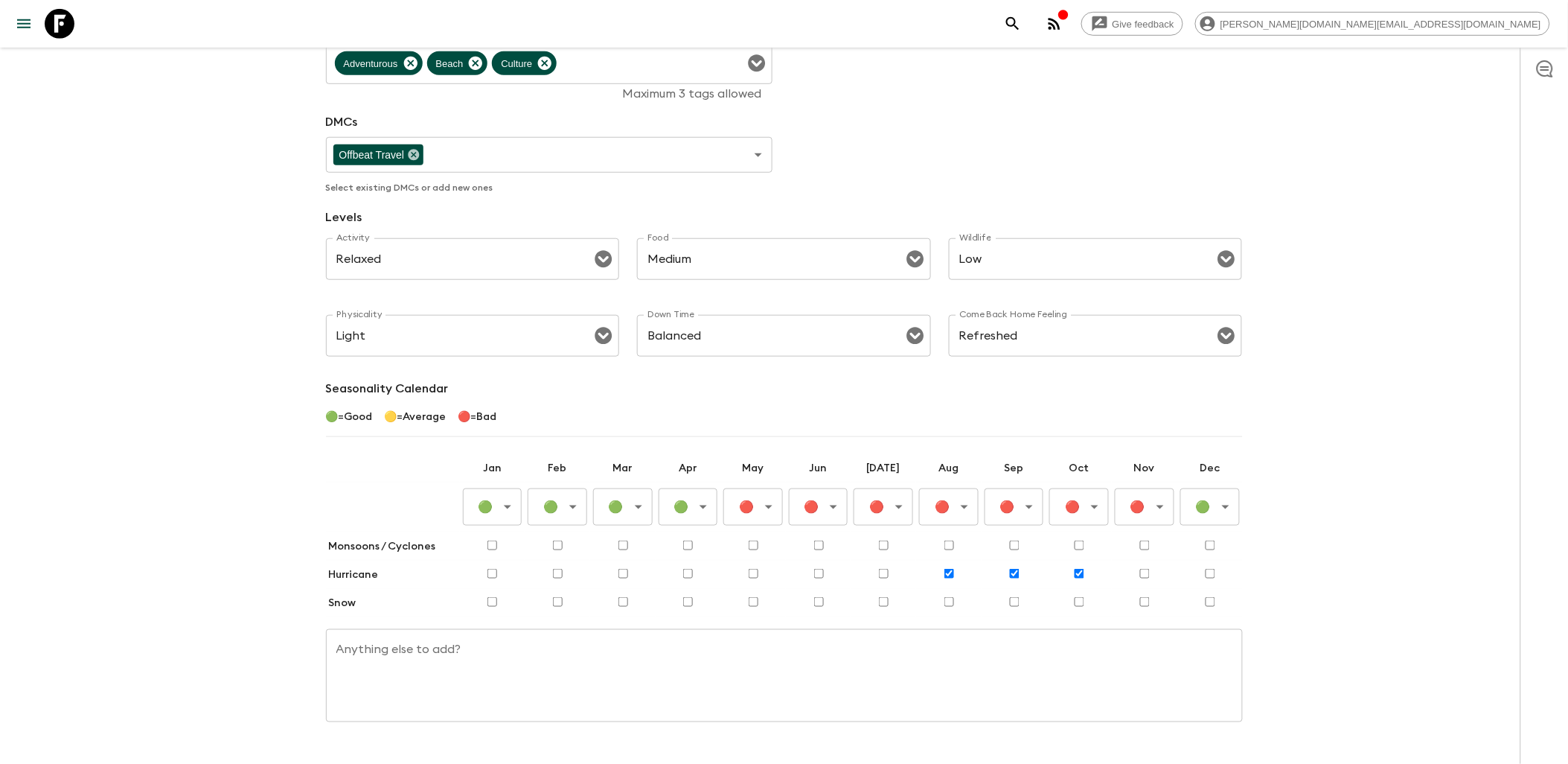
click at [1215, 486] on body "Give feedback james.cm+1@flashpack.com All adventures Dominican Republic Highli…" at bounding box center [784, 237] width 1568 height 1135
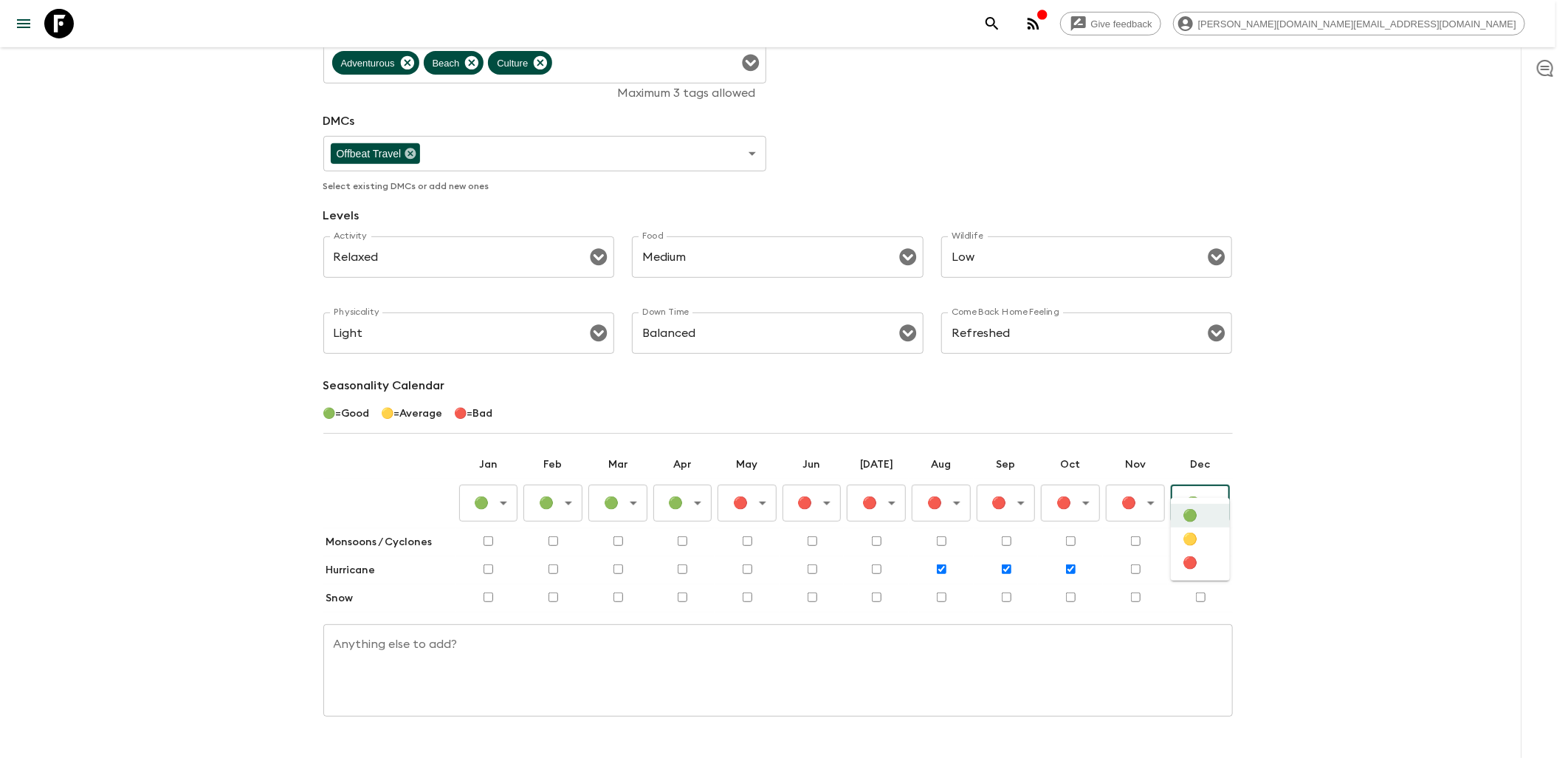
click at [1198, 537] on li "🟡" at bounding box center [1200, 539] width 59 height 24
type input "Average"
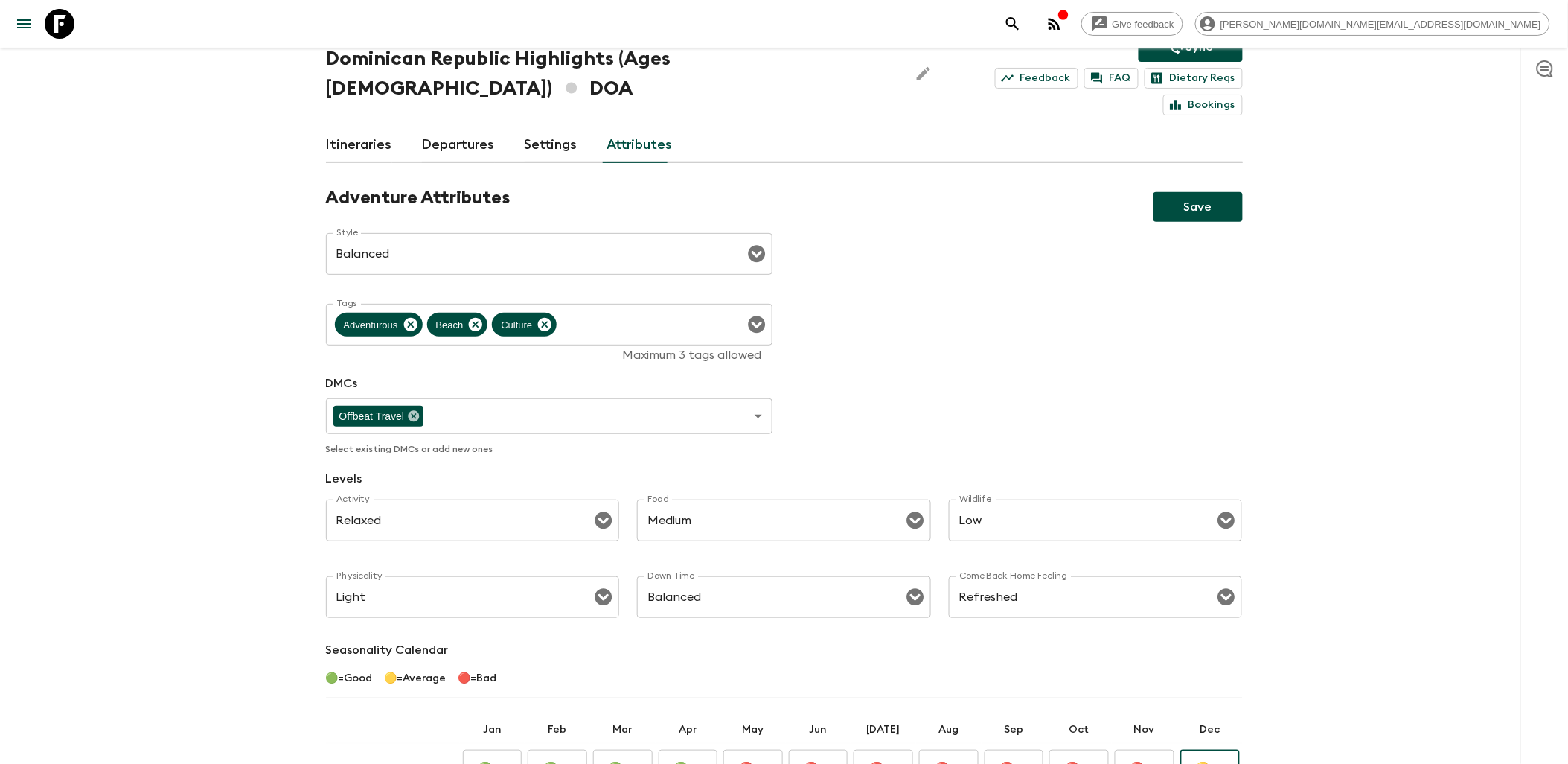
scroll to position [0, 0]
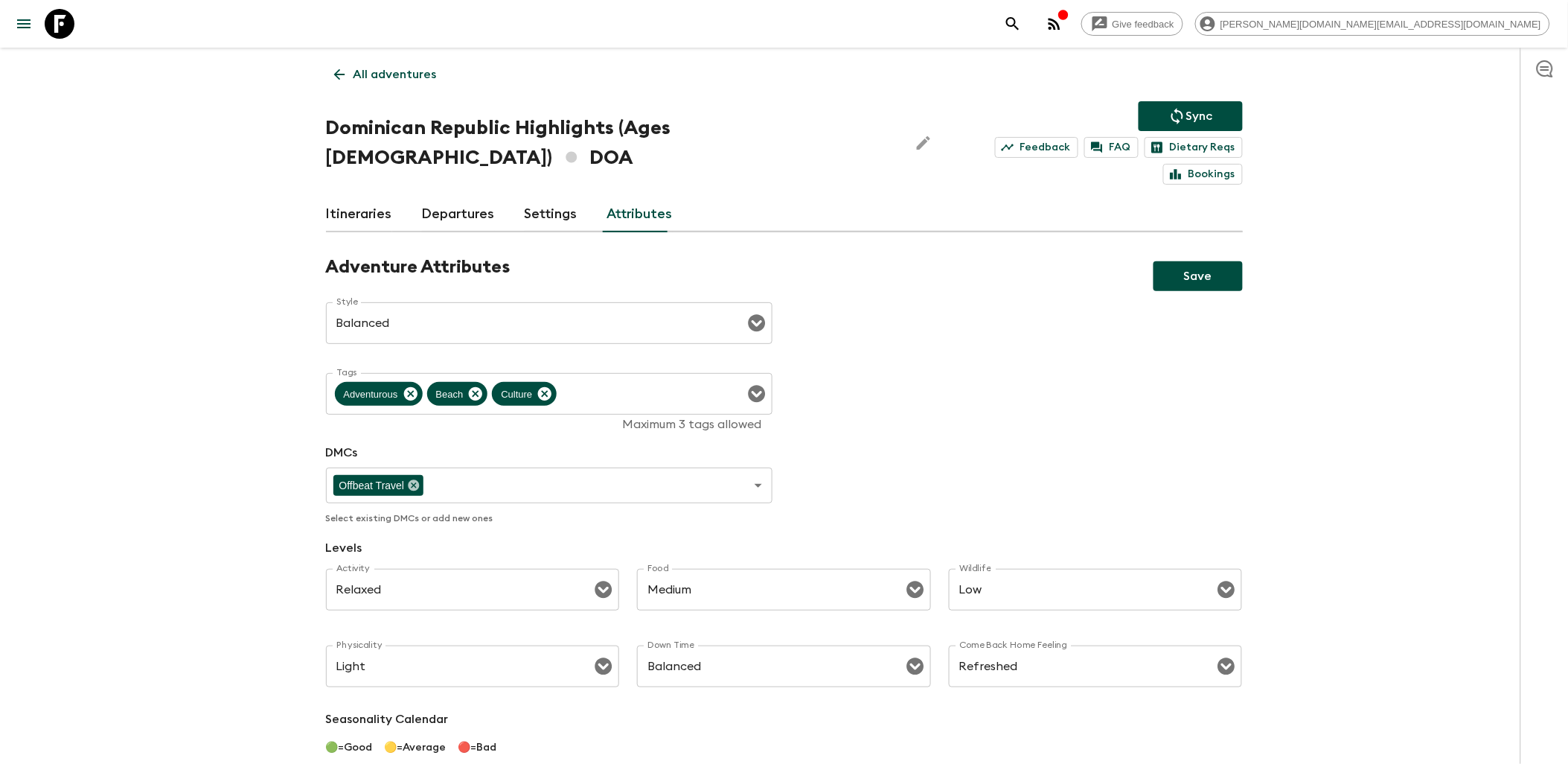
click at [1226, 261] on button "Save" at bounding box center [1198, 276] width 89 height 30
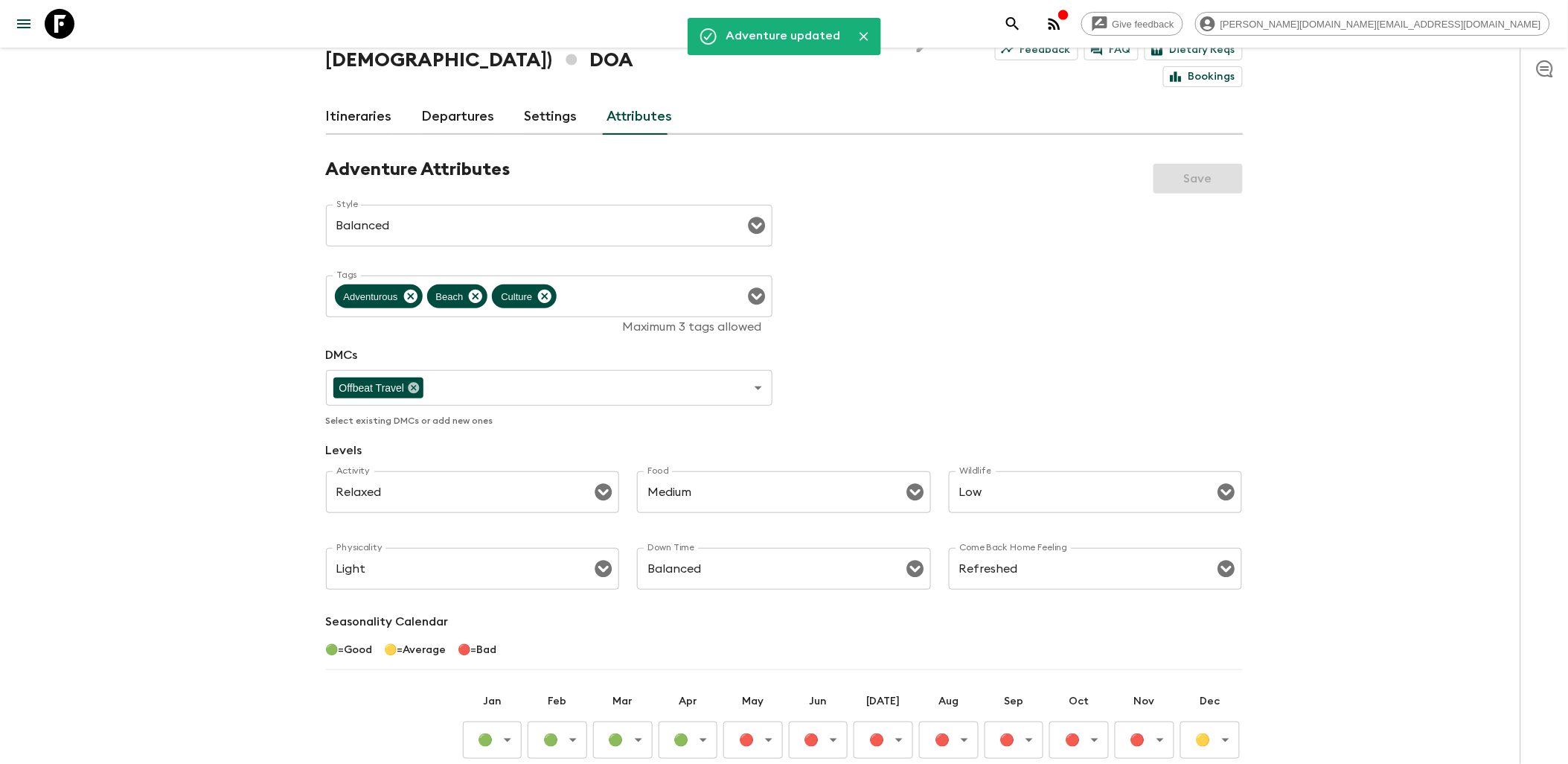
scroll to position [248, 0]
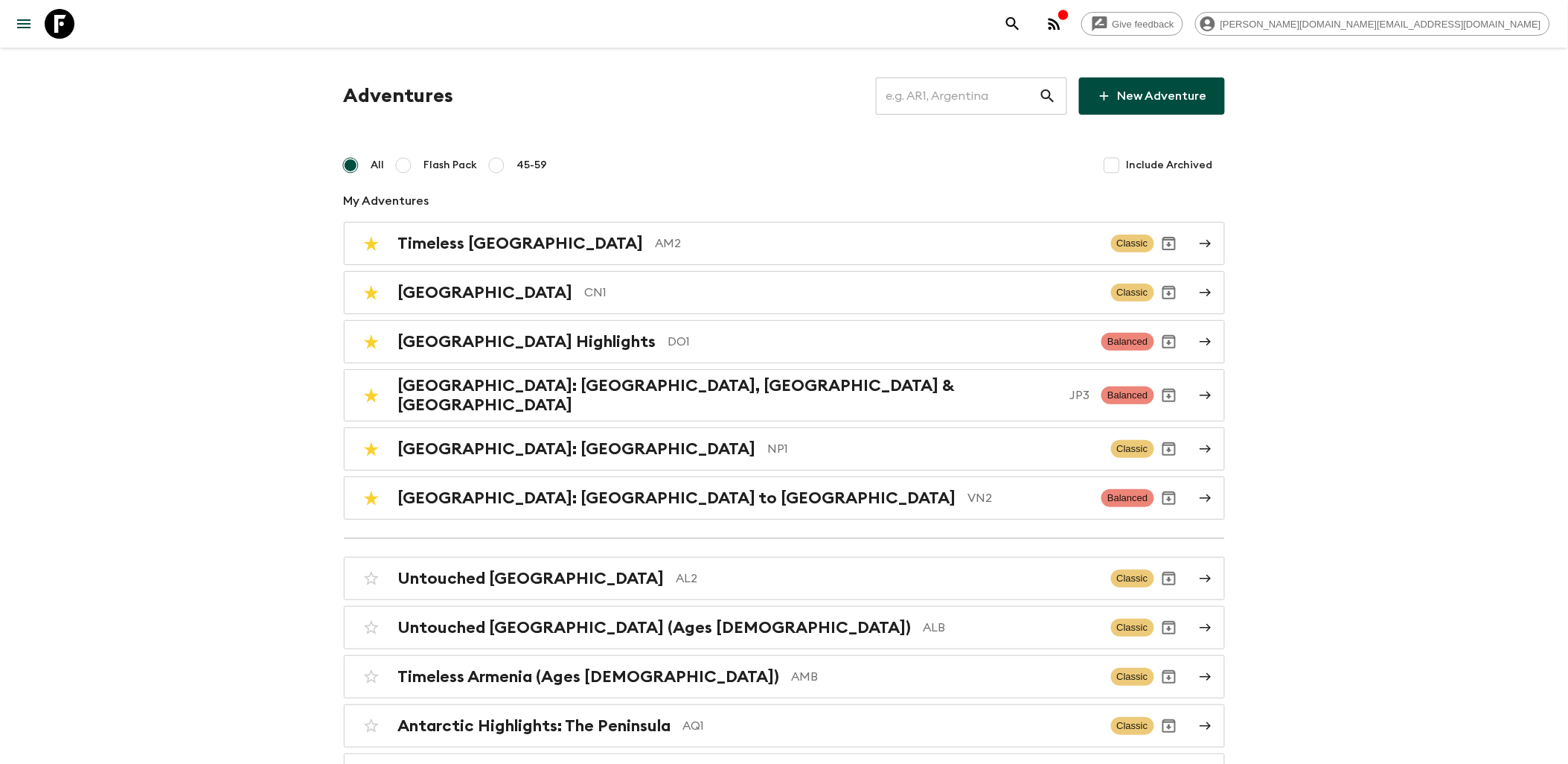
click at [69, 26] on icon at bounding box center [59, 23] width 30 height 30
